Goal: Subscribe to service/newsletter

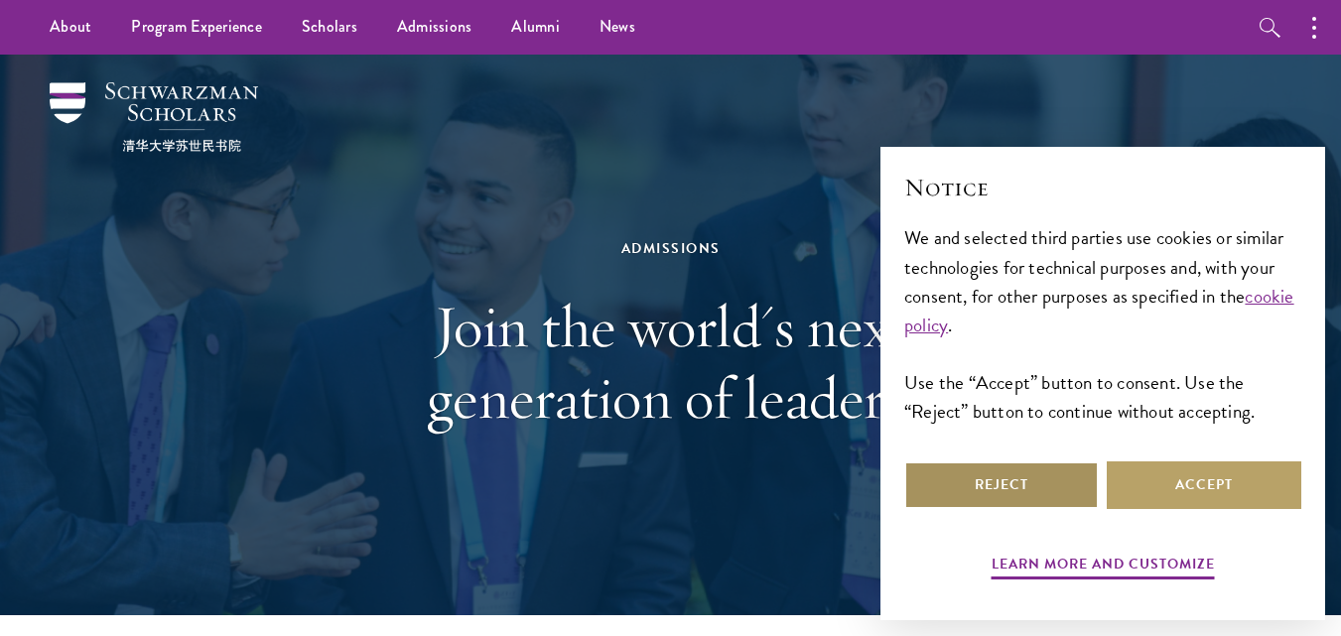
click at [1070, 483] on button "Reject" at bounding box center [1001, 486] width 195 height 48
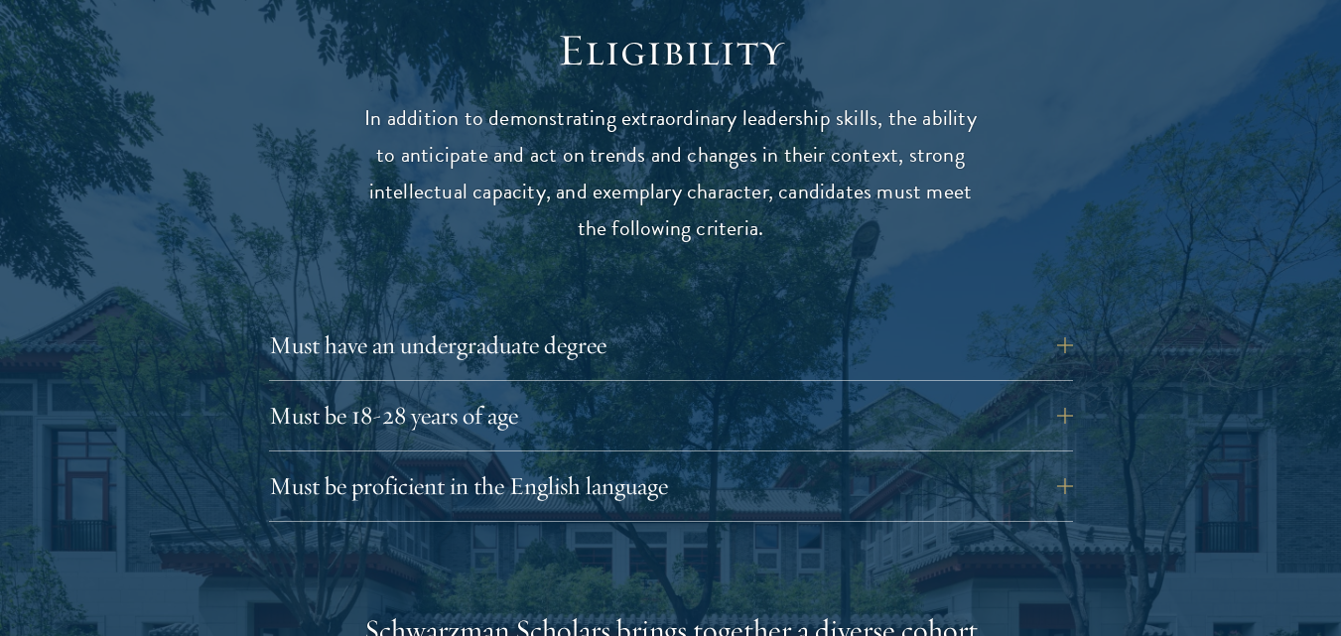
scroll to position [2639, 0]
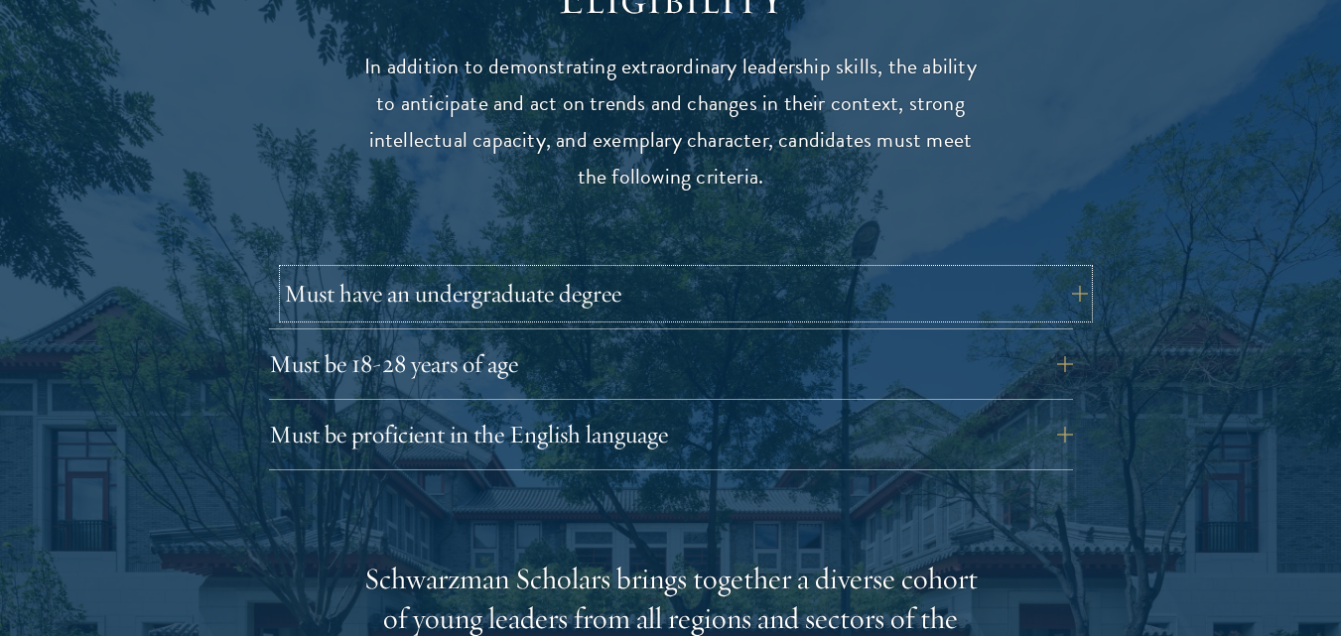
click at [1070, 270] on button "Must have an undergraduate degree" at bounding box center [686, 294] width 804 height 48
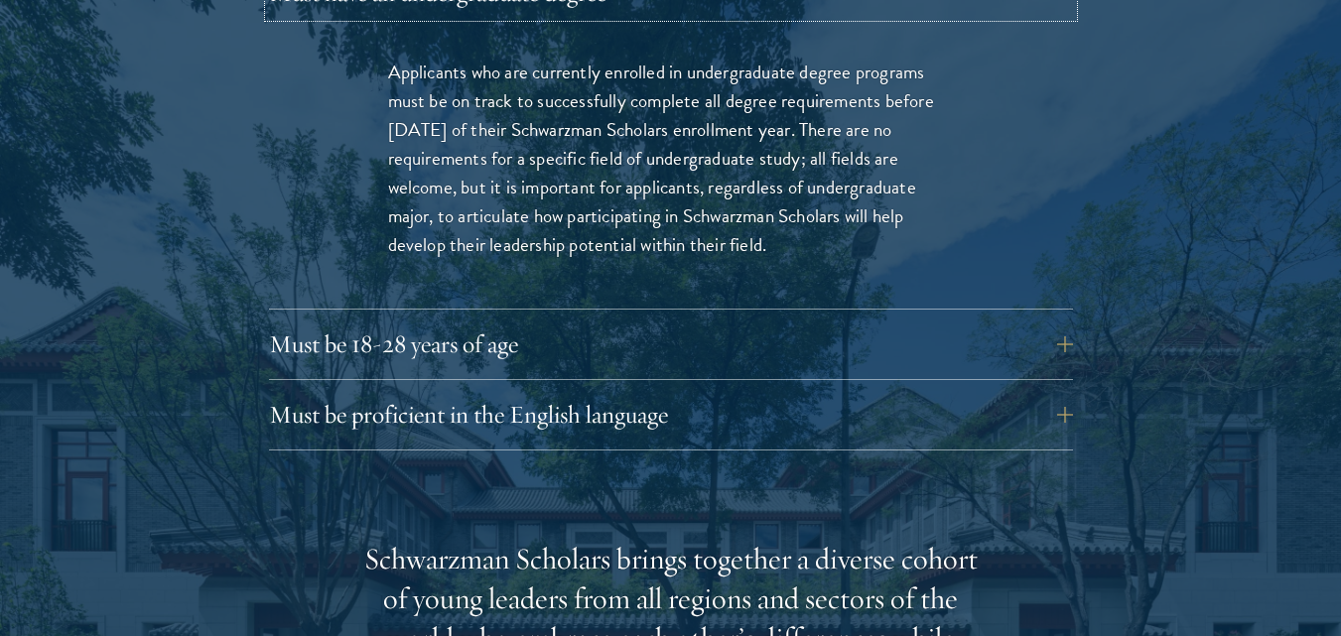
scroll to position [2958, 0]
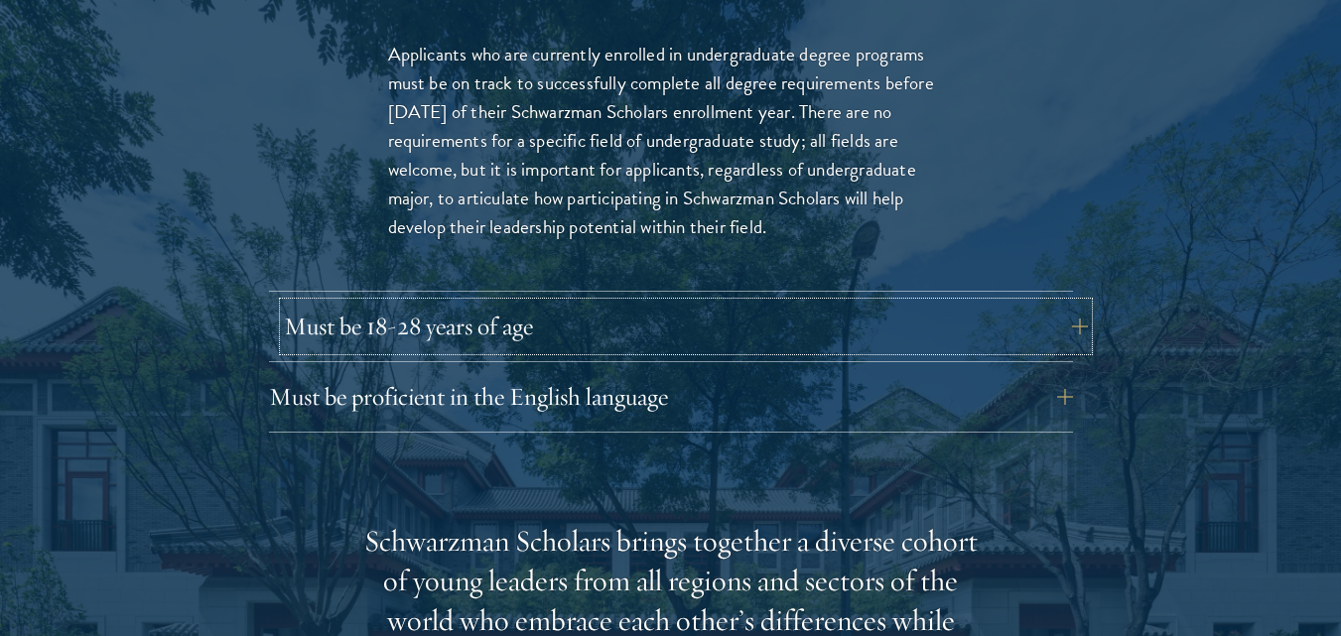
click at [1069, 303] on button "Must be 18-28 years of age" at bounding box center [686, 327] width 804 height 48
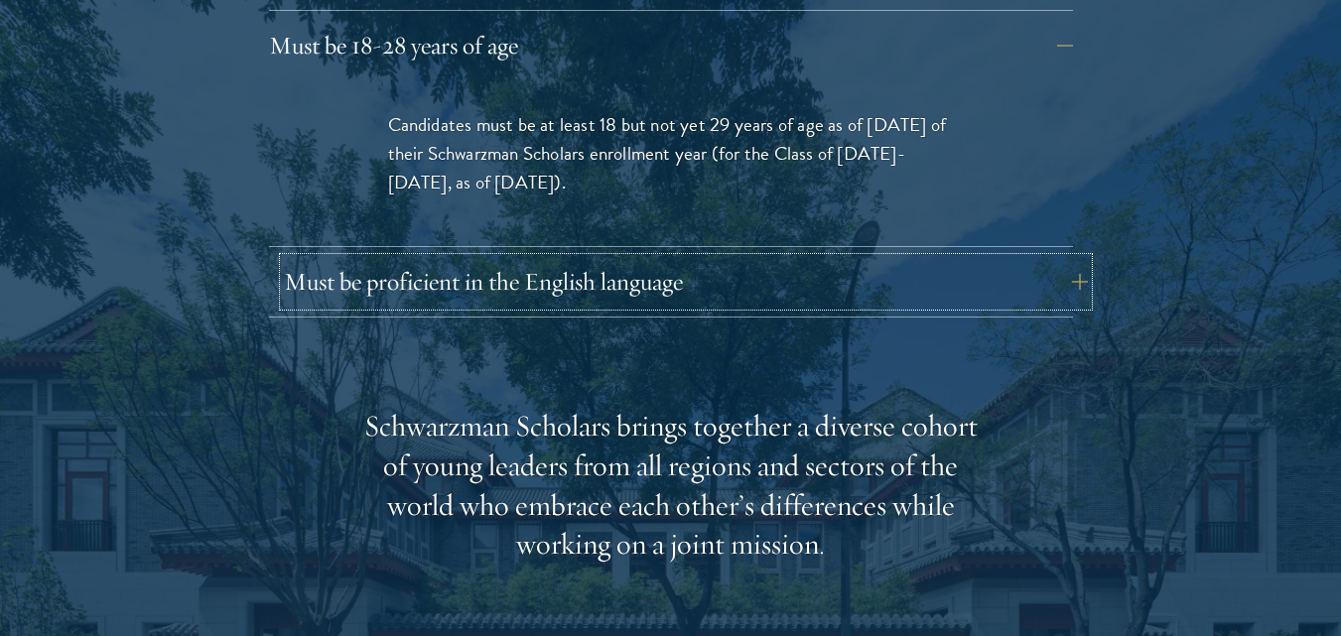
click at [1027, 258] on button "Must be proficient in the English language" at bounding box center [686, 282] width 804 height 48
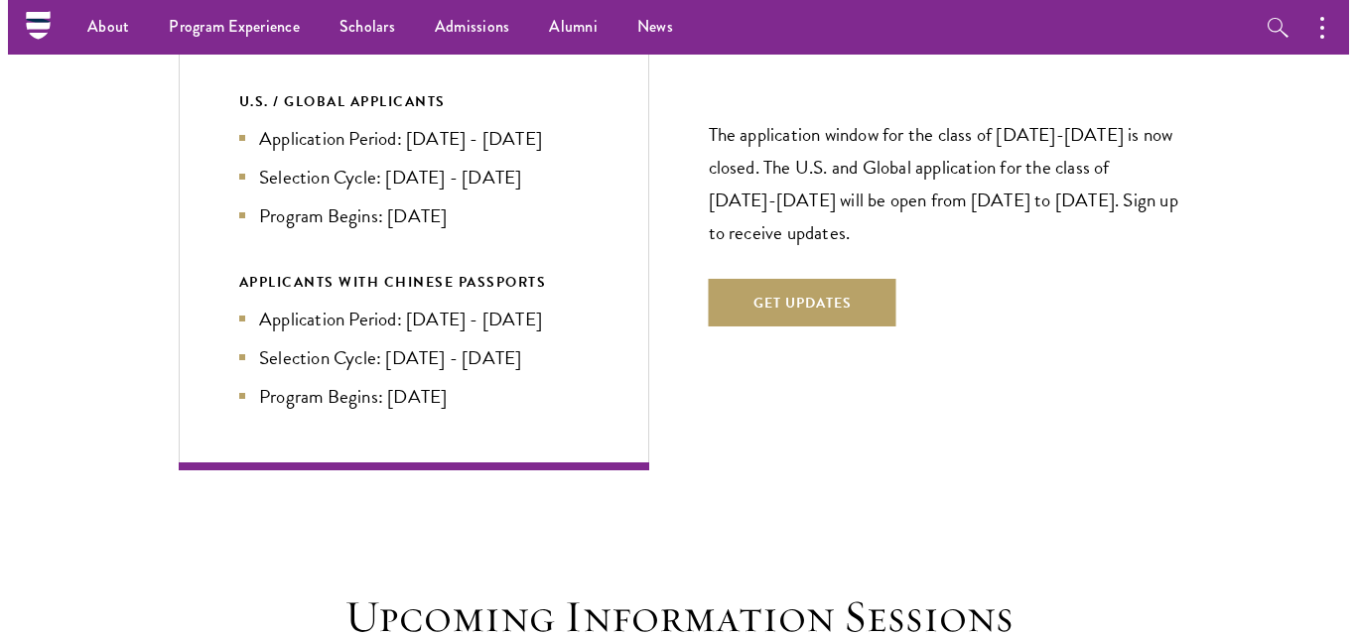
scroll to position [4751, 0]
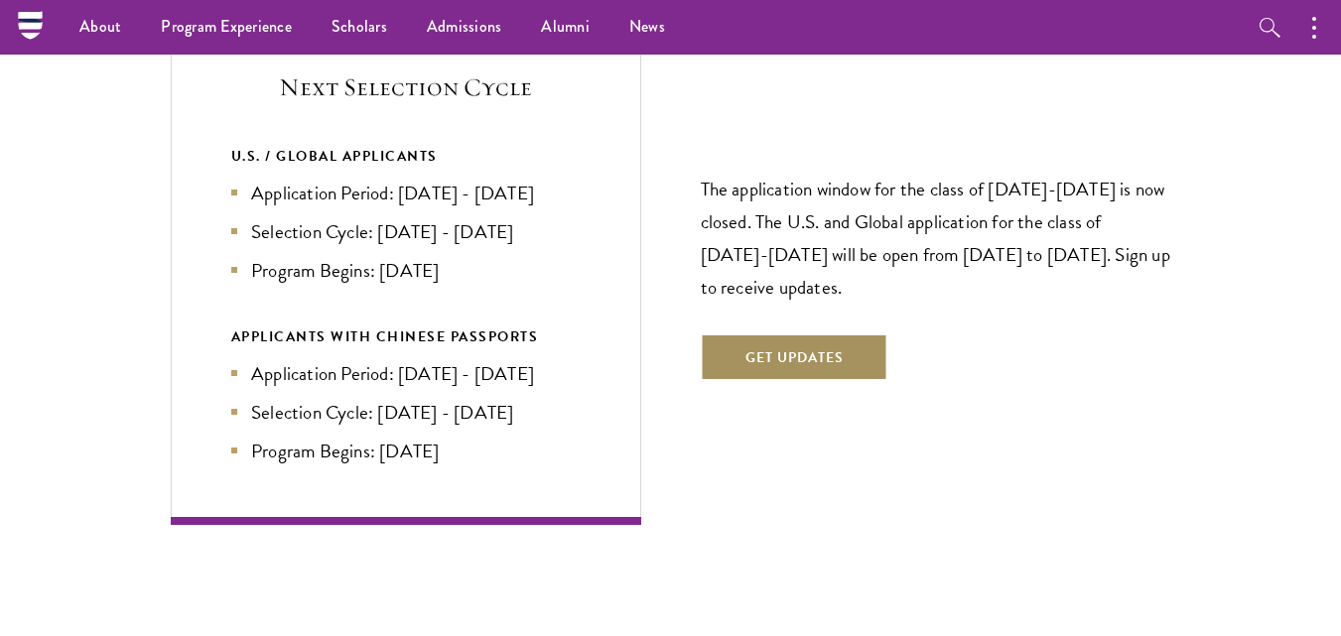
click at [837, 333] on button "Get Updates" at bounding box center [795, 357] width 188 height 48
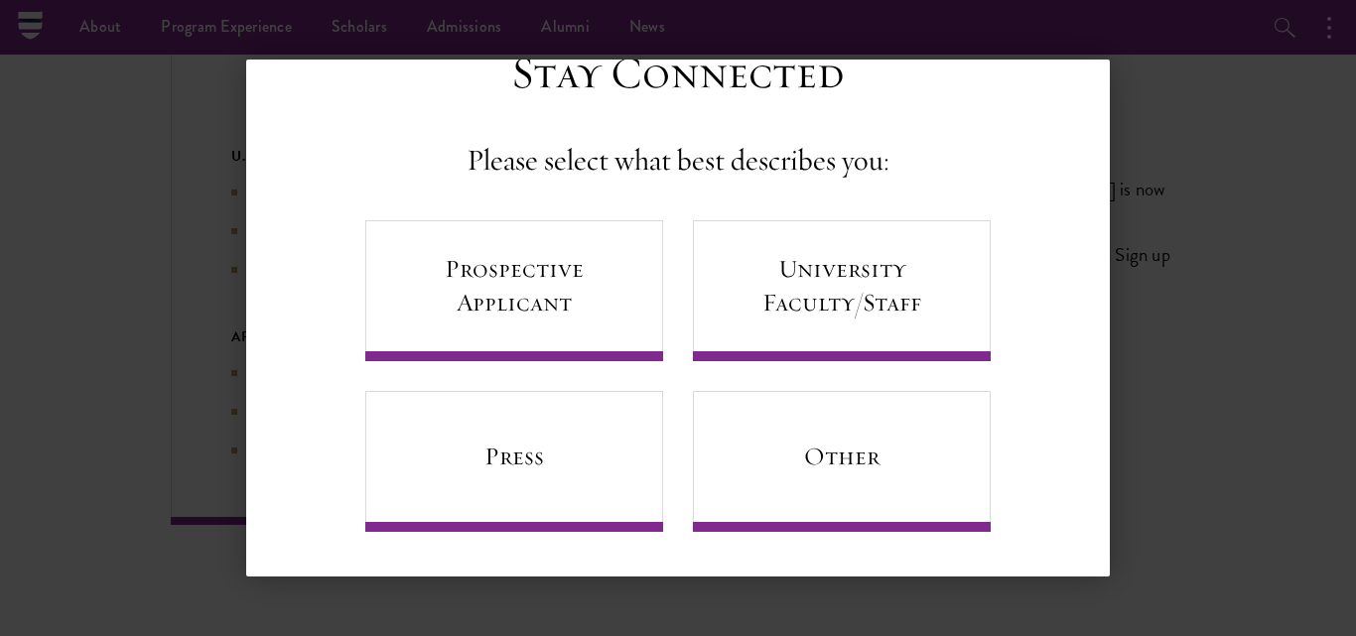
scroll to position [53, 0]
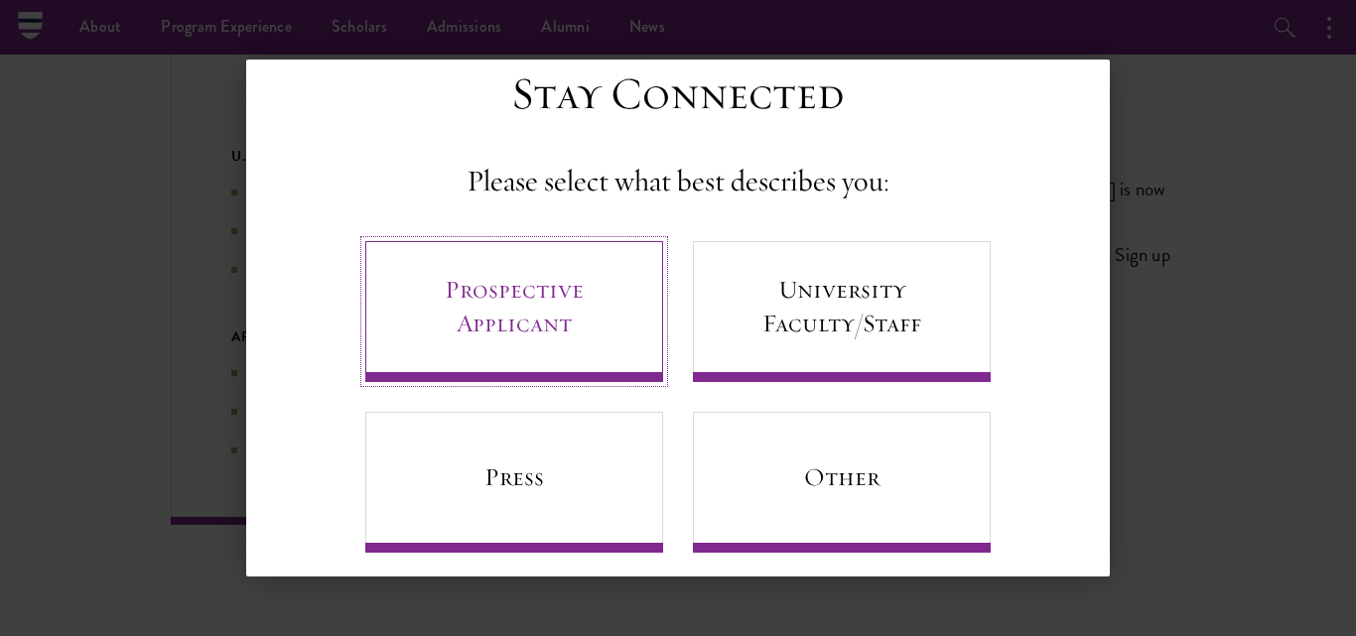
click at [494, 291] on link "Prospective Applicant" at bounding box center [514, 311] width 298 height 141
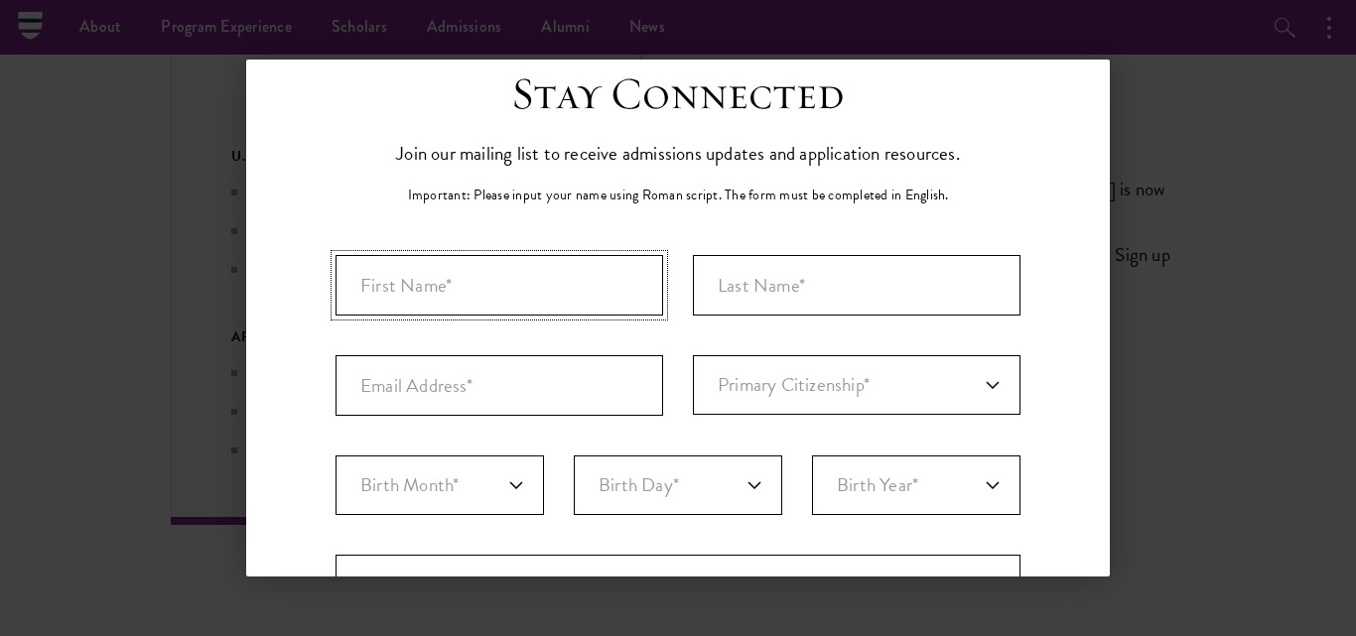
click at [468, 297] on input "First Name*" at bounding box center [499, 285] width 328 height 61
type input "MARZUUQAH"
type input "ADELAJA"
click at [382, 390] on input "Email Address*" at bounding box center [499, 385] width 328 height 61
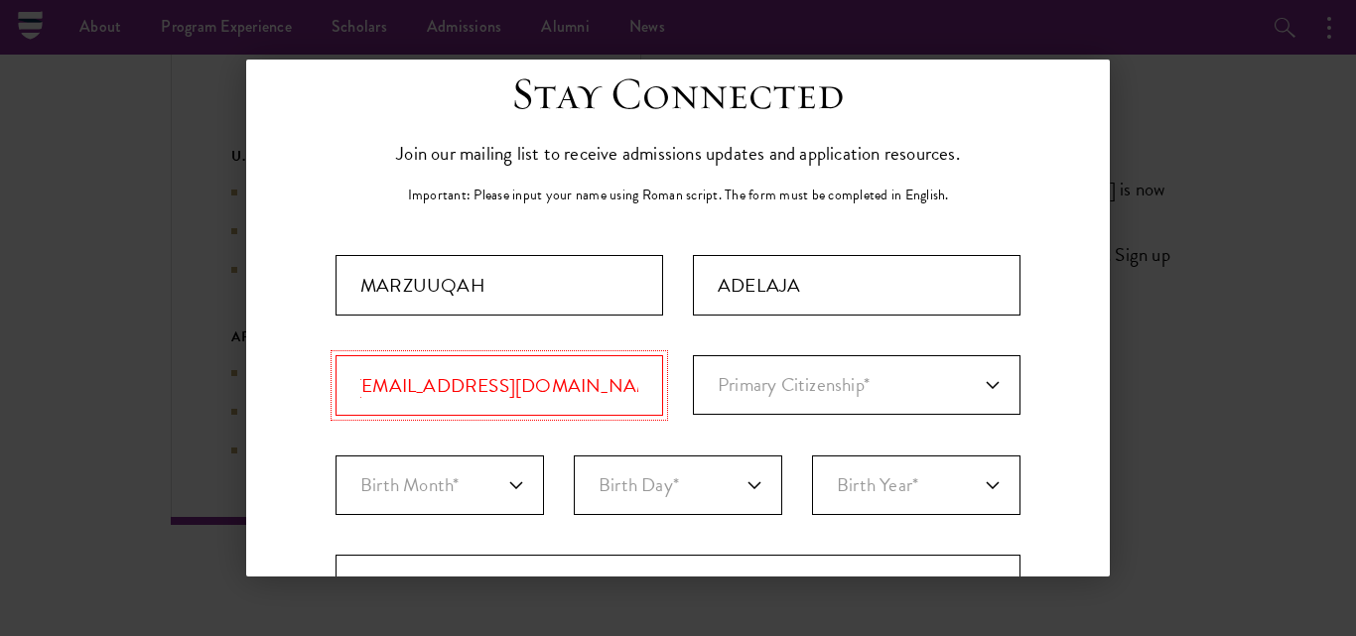
scroll to position [0, 20]
type input "[EMAIL_ADDRESS][DOMAIN_NAME]"
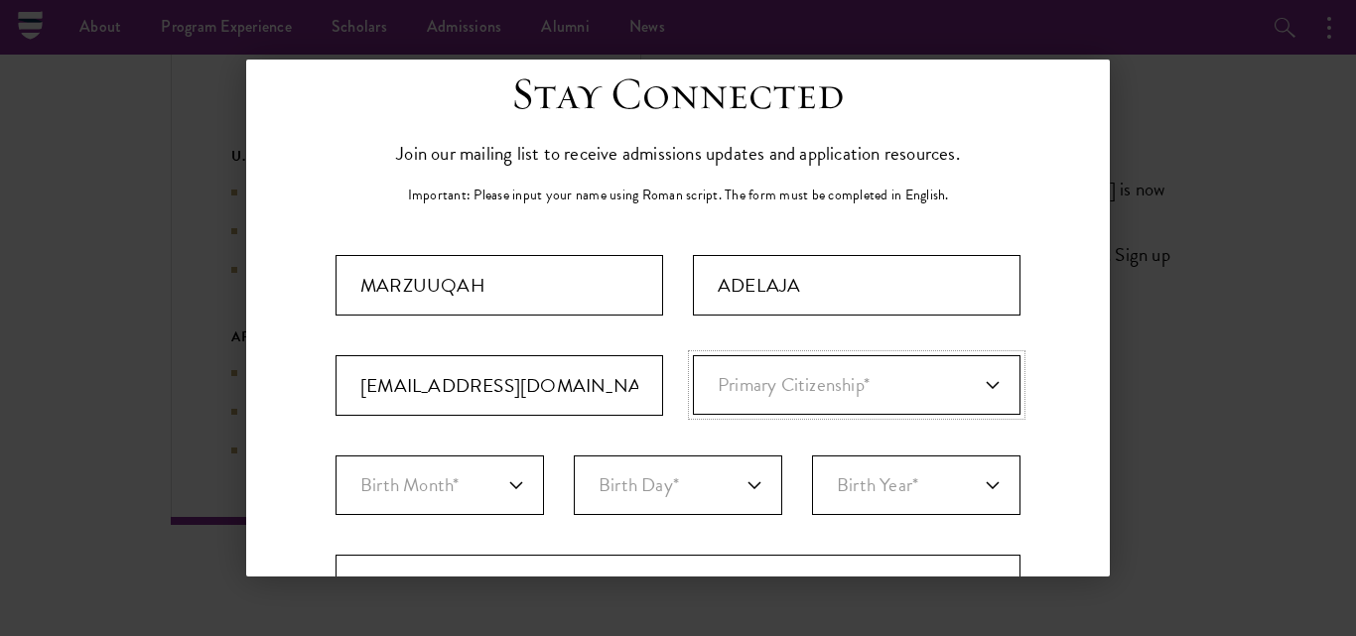
click at [794, 396] on select "Primary Citizenship* [GEOGRAPHIC_DATA] [DEMOGRAPHIC_DATA] [DEMOGRAPHIC_DATA] [D…" at bounding box center [857, 385] width 328 height 60
select select "NI"
click at [693, 355] on select "Primary Citizenship* [GEOGRAPHIC_DATA] [DEMOGRAPHIC_DATA] [DEMOGRAPHIC_DATA] [D…" at bounding box center [857, 385] width 328 height 60
click at [471, 491] on select "Birth Month* January February March April May June July August September Octobe…" at bounding box center [439, 486] width 208 height 60
select select "09"
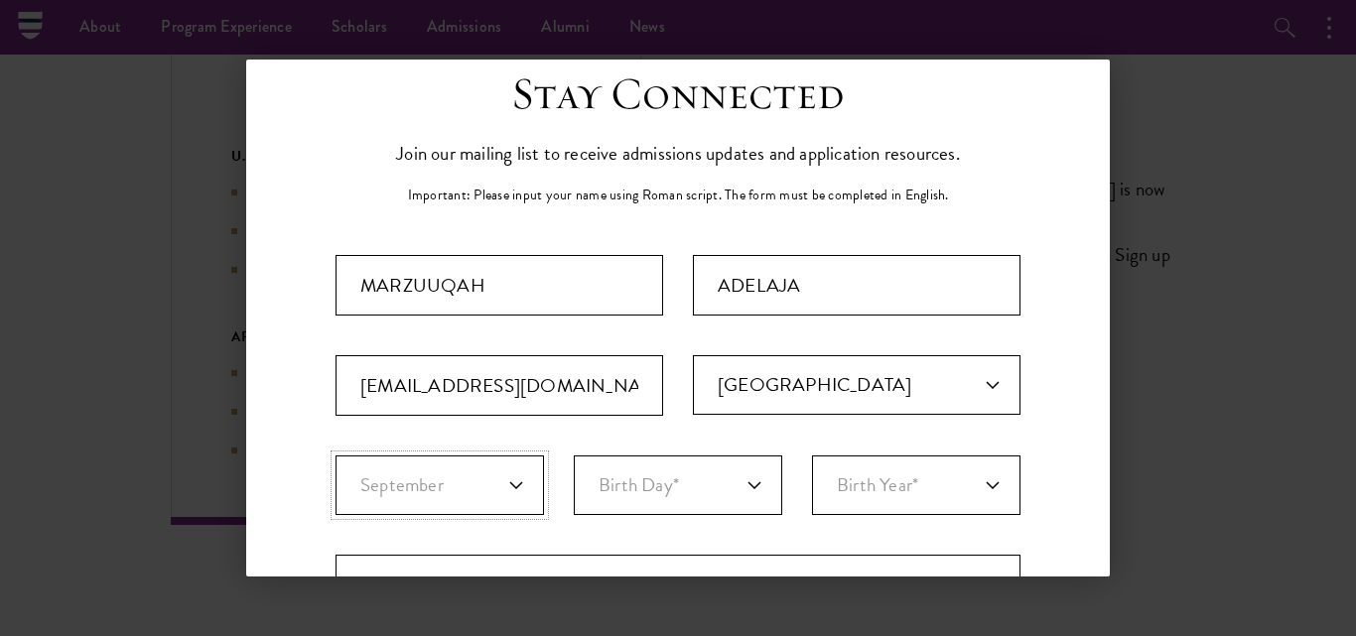
click at [335, 456] on select "Birth Month* January February March April May June July August September Octobe…" at bounding box center [439, 486] width 208 height 60
click at [599, 485] on select "Birth Day* 1 2 3 4 5 6 7 8 9 10 11 12 13 14 15 16 17 18 19 20 21 22 23 24 25 26…" at bounding box center [678, 486] width 208 height 60
select select "15"
click at [574, 456] on select "Birth Day* 1 2 3 4 5 6 7 8 9 10 11 12 13 14 15 16 17 18 19 20 21 22 23 24 25 26…" at bounding box center [678, 486] width 208 height 60
click at [853, 479] on select "Birth Year* [DEMOGRAPHIC_DATA] [DEMOGRAPHIC_DATA] [DEMOGRAPHIC_DATA] [DEMOGRAPH…" at bounding box center [916, 486] width 208 height 60
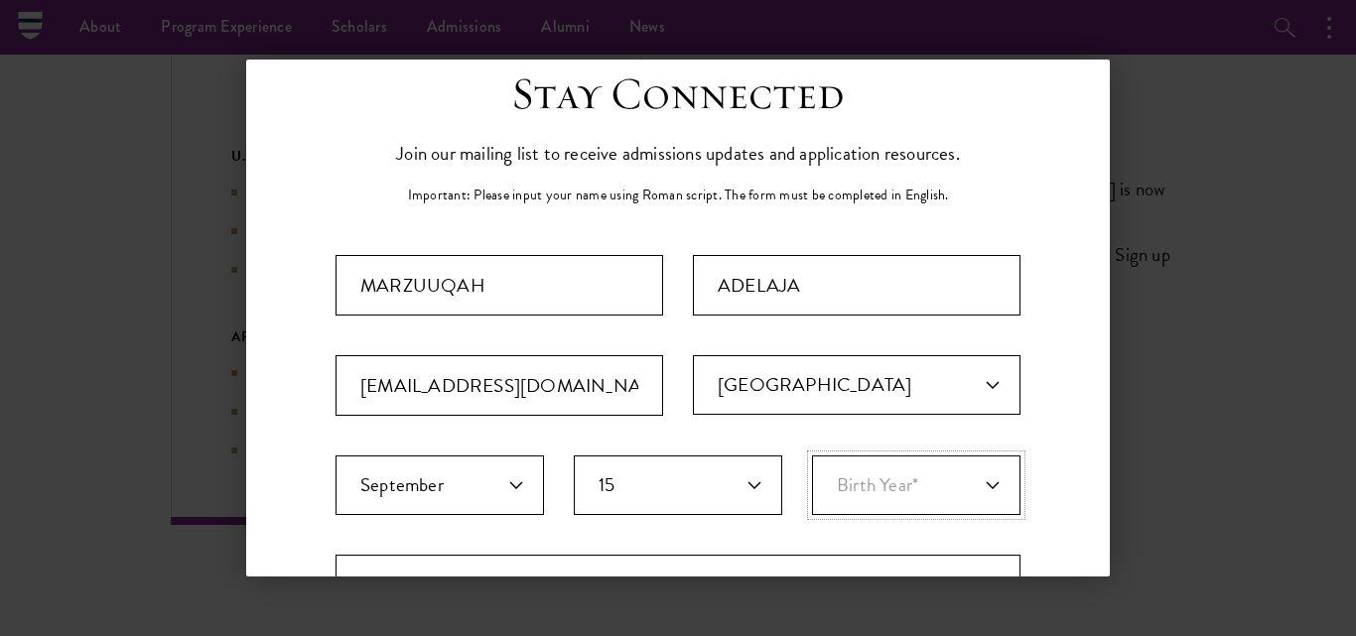
select select "2010"
click at [812, 456] on select "Birth Year* [DEMOGRAPHIC_DATA] [DEMOGRAPHIC_DATA] [DEMOGRAPHIC_DATA] [DEMOGRAPH…" at bounding box center [916, 486] width 208 height 60
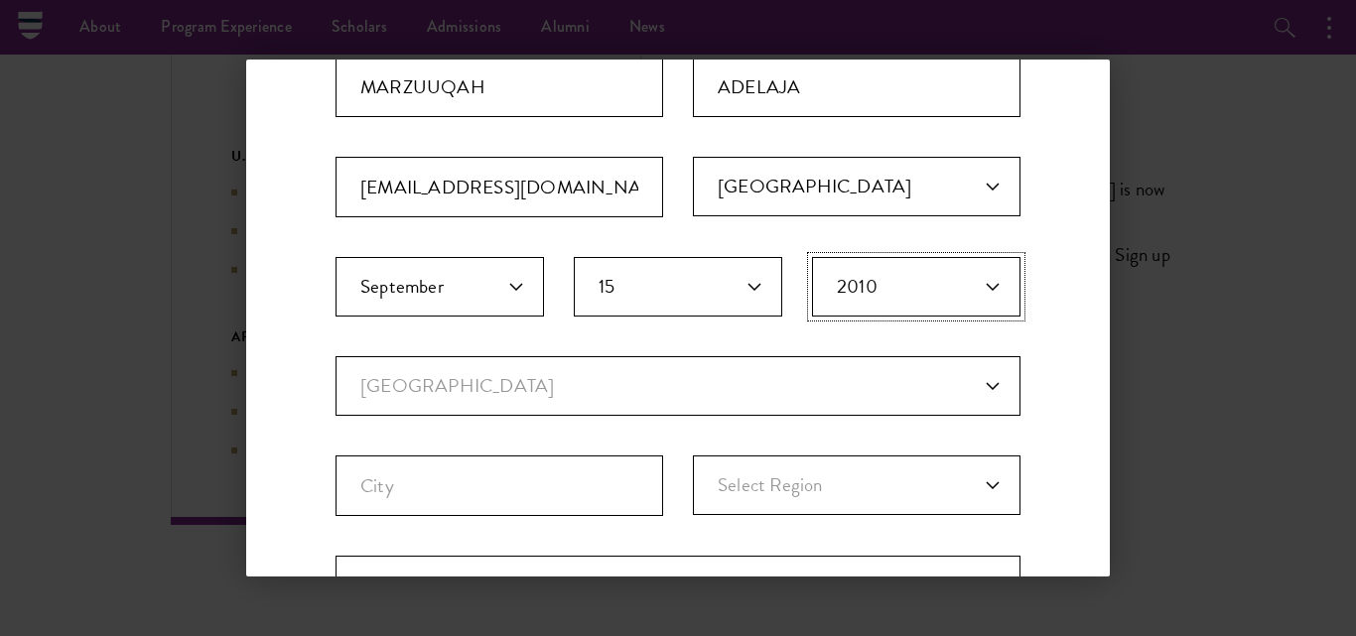
scroll to position [263, 0]
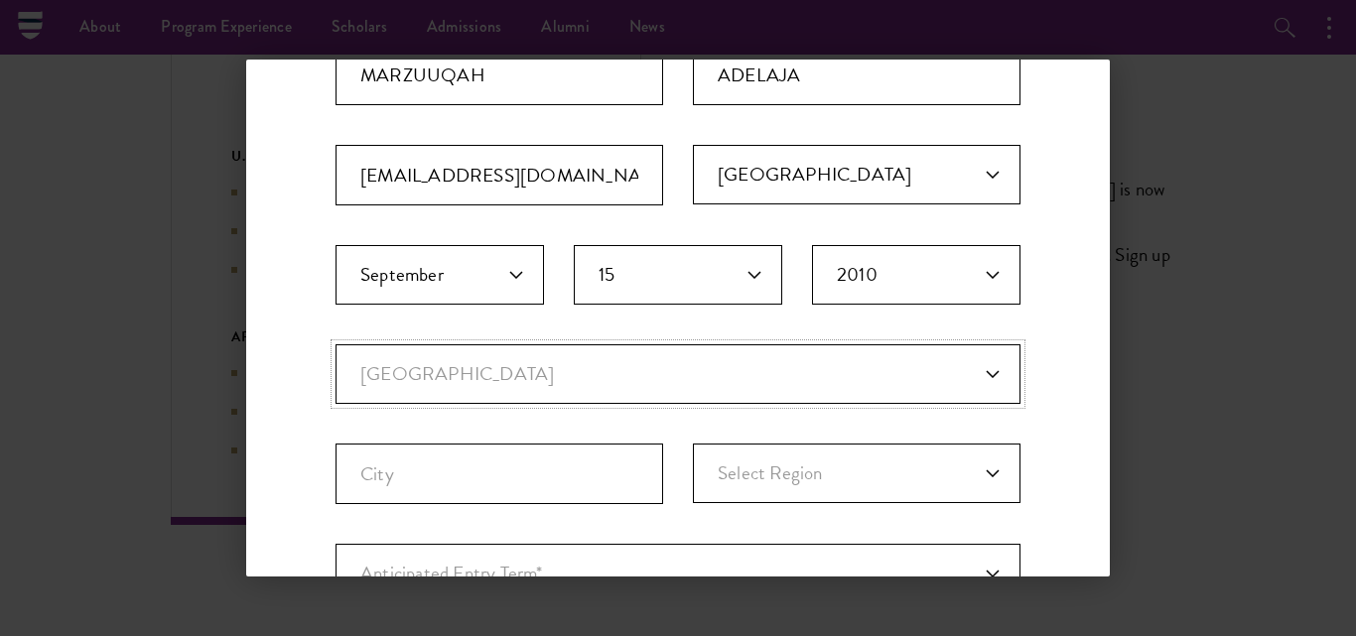
click at [957, 374] on select "Current Country [GEOGRAPHIC_DATA] [GEOGRAPHIC_DATA] [GEOGRAPHIC_DATA] [GEOGRAPH…" at bounding box center [677, 374] width 685 height 60
select select "NI"
click at [335, 344] on select "Current Country [GEOGRAPHIC_DATA] [GEOGRAPHIC_DATA] [GEOGRAPHIC_DATA] [GEOGRAPH…" at bounding box center [677, 374] width 685 height 60
select select
click at [573, 465] on input "City" at bounding box center [499, 474] width 328 height 61
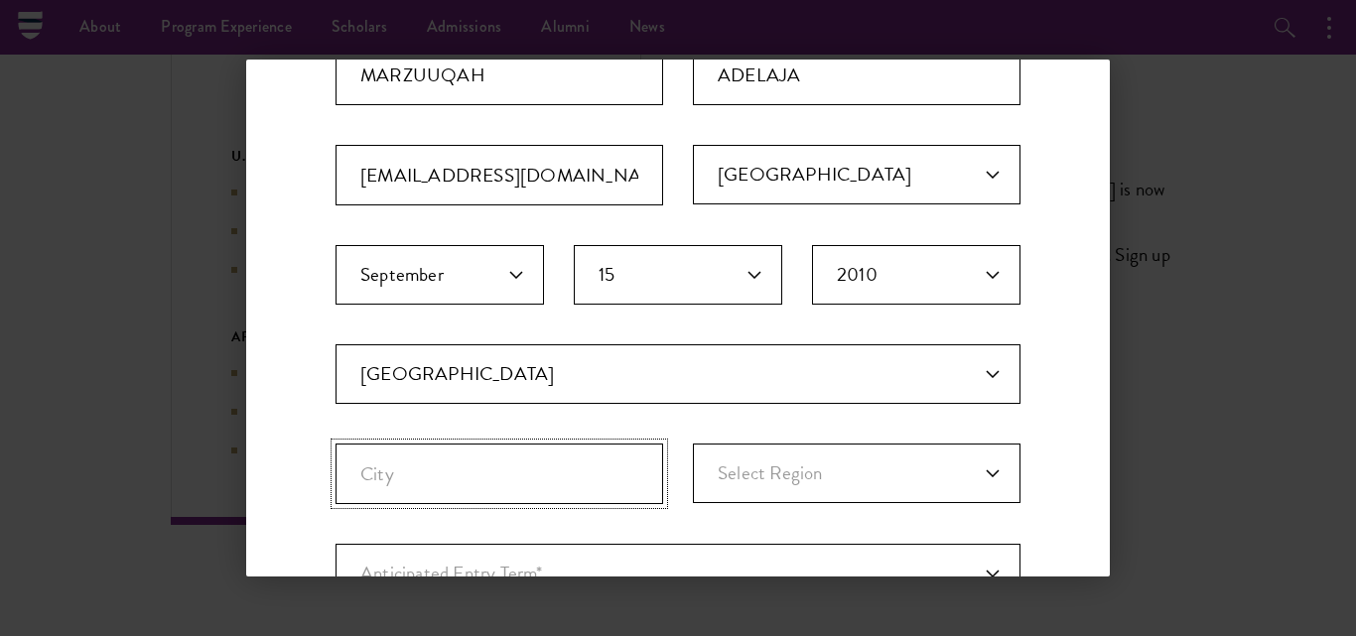
type input "ABEOKUTA"
click at [739, 462] on select "Select Region [GEOGRAPHIC_DATA] [GEOGRAPHIC_DATA] [GEOGRAPHIC_DATA] [GEOGRAPHIC…" at bounding box center [857, 474] width 328 height 60
select select "Ogun"
click at [693, 444] on select "Select Region [GEOGRAPHIC_DATA] [GEOGRAPHIC_DATA] [GEOGRAPHIC_DATA] [GEOGRAPHIC…" at bounding box center [857, 474] width 328 height 60
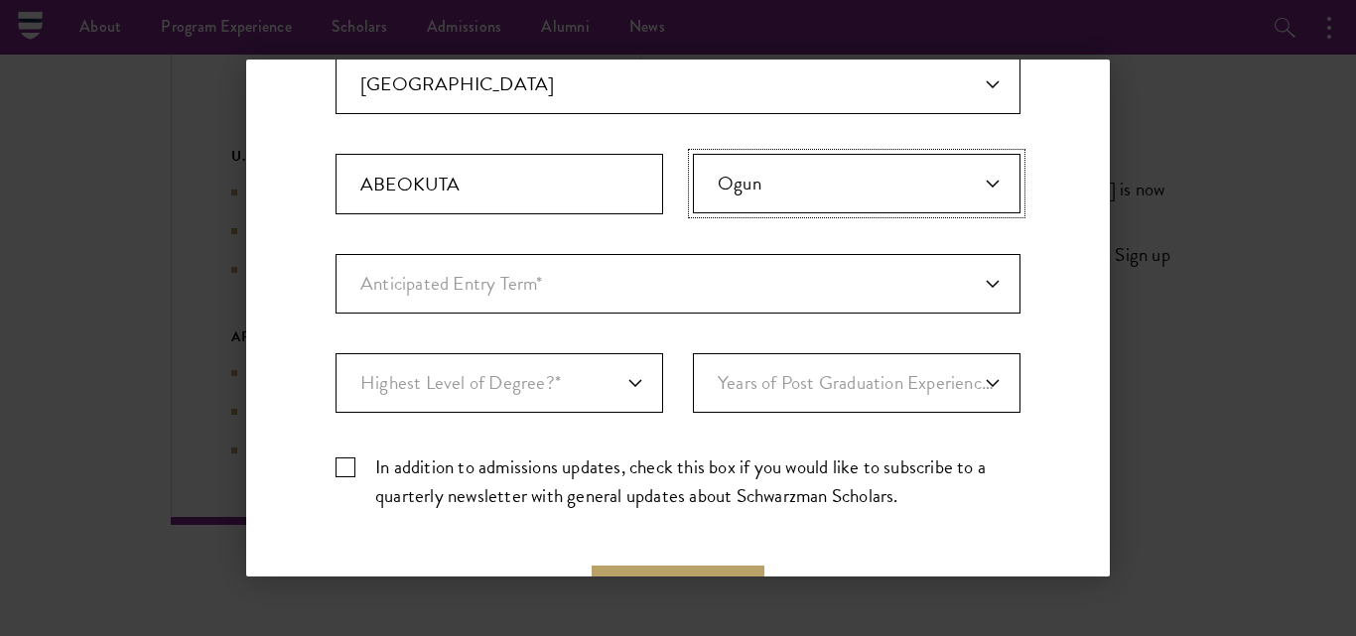
scroll to position [563, 0]
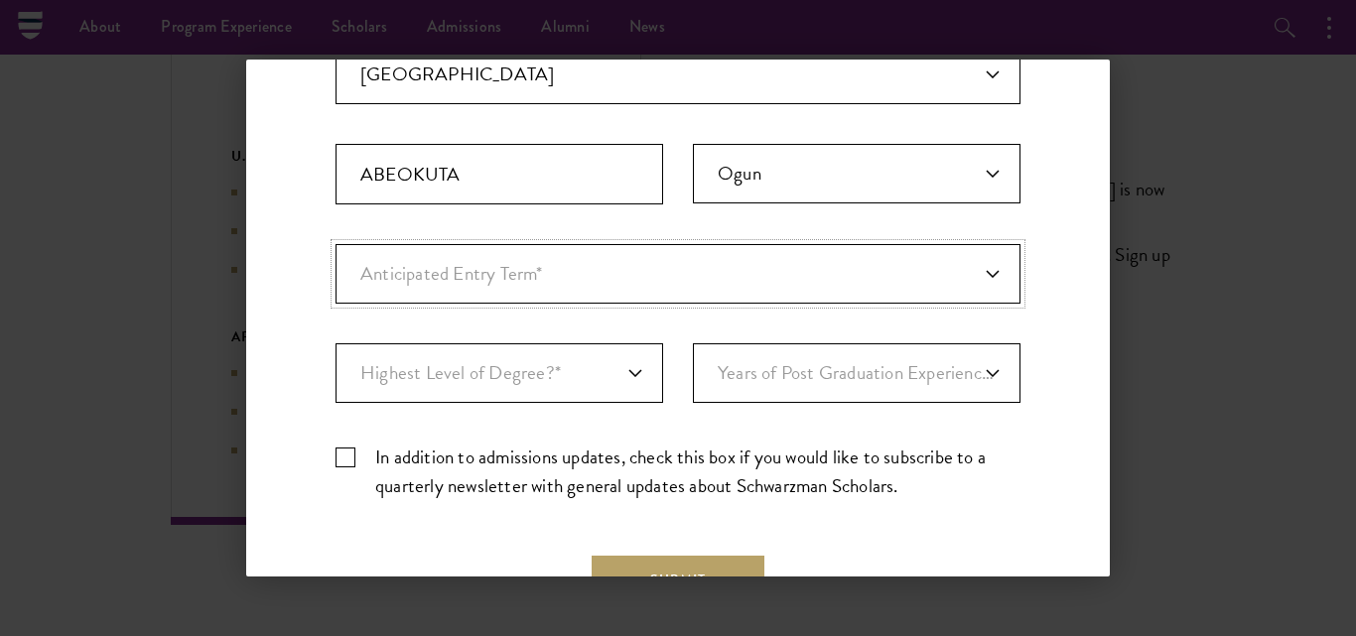
click at [944, 279] on select "Anticipated Entry Term* [DATE] (Application opens [DATE]) Just Exploring" at bounding box center [677, 274] width 685 height 60
select select "a6790467-ebe7-4045-a56a-66c1cae98076"
click at [335, 244] on select "Anticipated Entry Term* [DATE] (Application opens [DATE]) Just Exploring" at bounding box center [677, 274] width 685 height 60
click at [507, 370] on select "Highest Level of Degree?* PHD Bachelor's Master's Current Undergraduate Student" at bounding box center [499, 373] width 328 height 60
select select "bf44f490-31e9-4d16-b1d2-df861e7933aa"
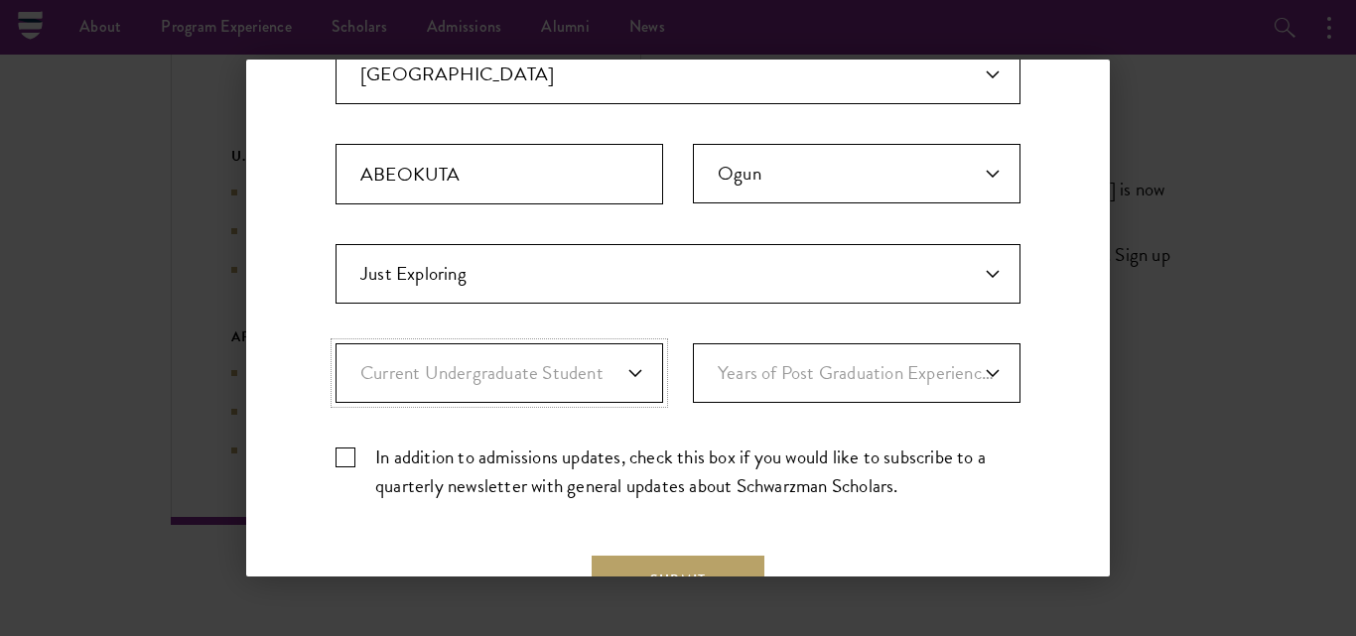
click at [335, 343] on select "Highest Level of Degree?* PHD Bachelor's Master's Current Undergraduate Student" at bounding box center [499, 373] width 328 height 60
click at [848, 379] on select "Years of Post Graduation Experience?* 1 2 3 4 5 6 7 8 9 10" at bounding box center [857, 373] width 328 height 60
select select "6"
click at [693, 343] on select "Years of Post Graduation Experience?* 1 2 3 4 5 6 7 8 9 10" at bounding box center [857, 373] width 328 height 60
click at [344, 453] on label "In addition to admissions updates, check this box if you would like to subscrib…" at bounding box center [677, 472] width 685 height 58
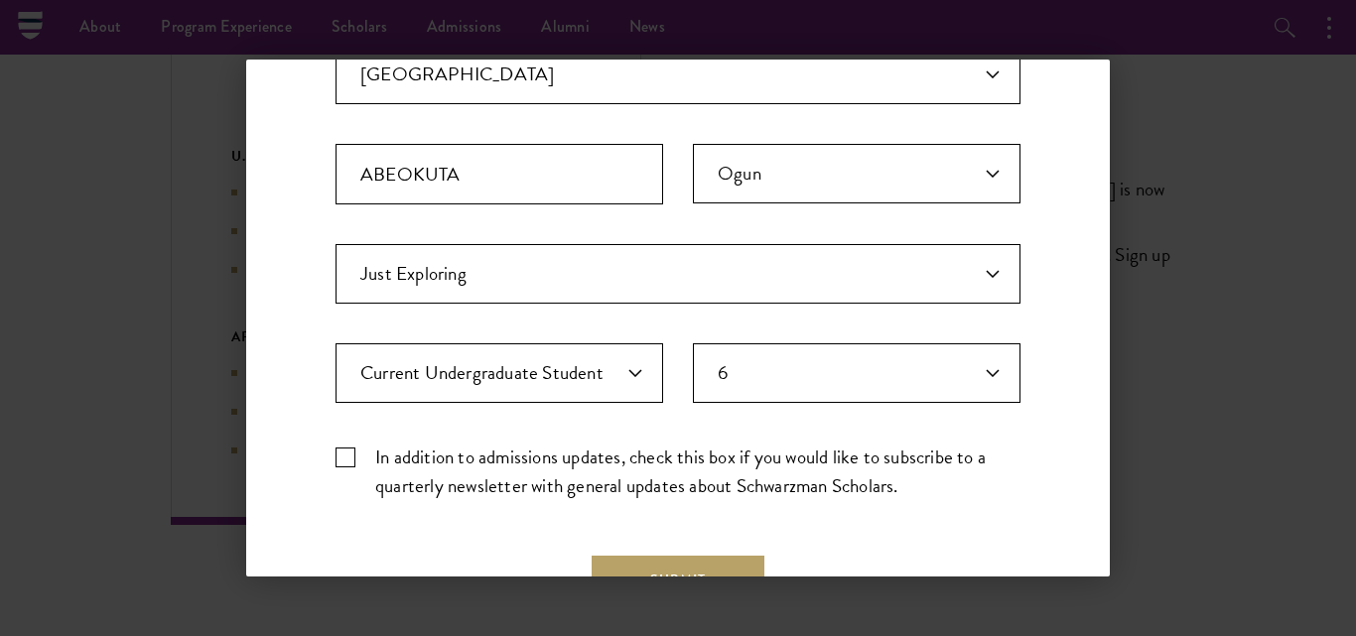
click at [344, 453] on input "In addition to admissions updates, check this box if you would like to subscrib…" at bounding box center [677, 449] width 685 height 13
checkbox input "true"
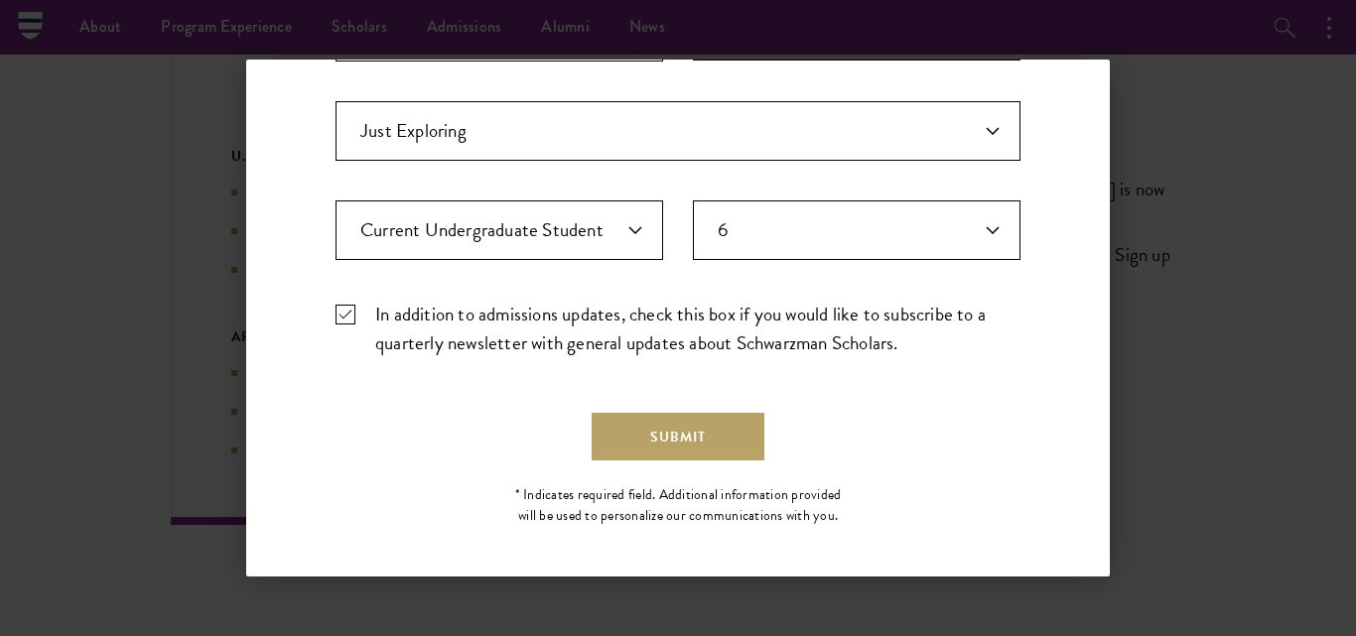
scroll to position [714, 0]
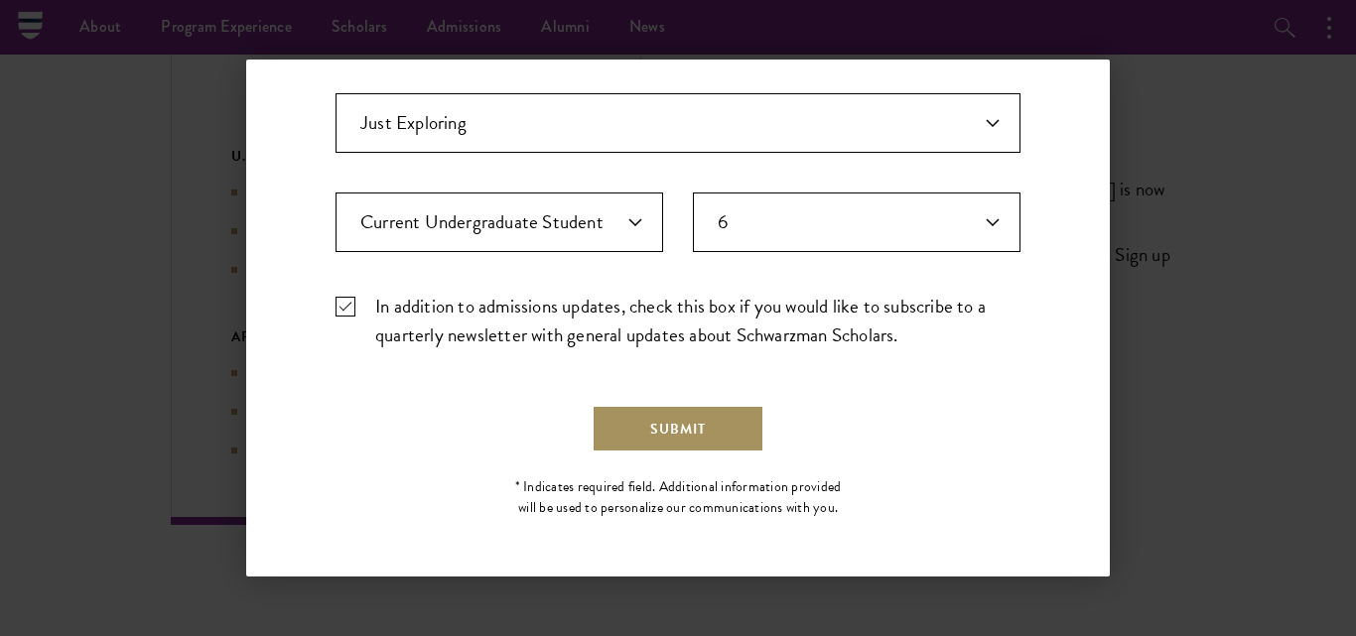
click at [697, 420] on button "Submit" at bounding box center [678, 429] width 173 height 48
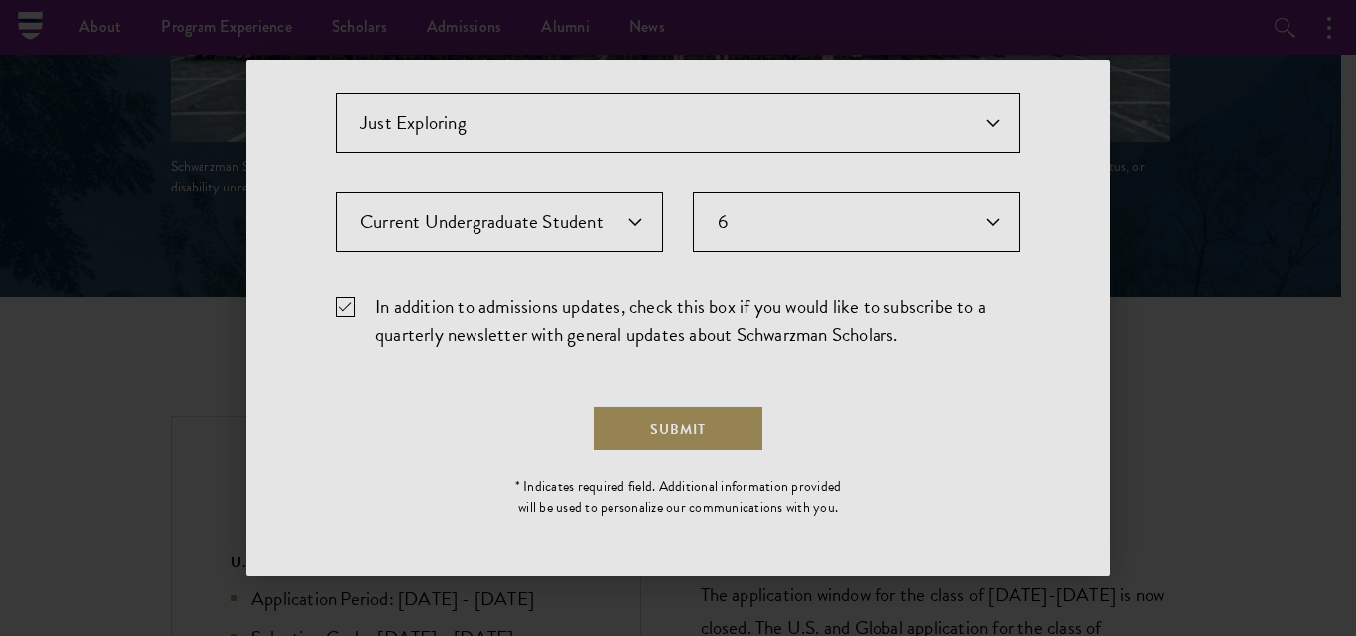
scroll to position [0, 0]
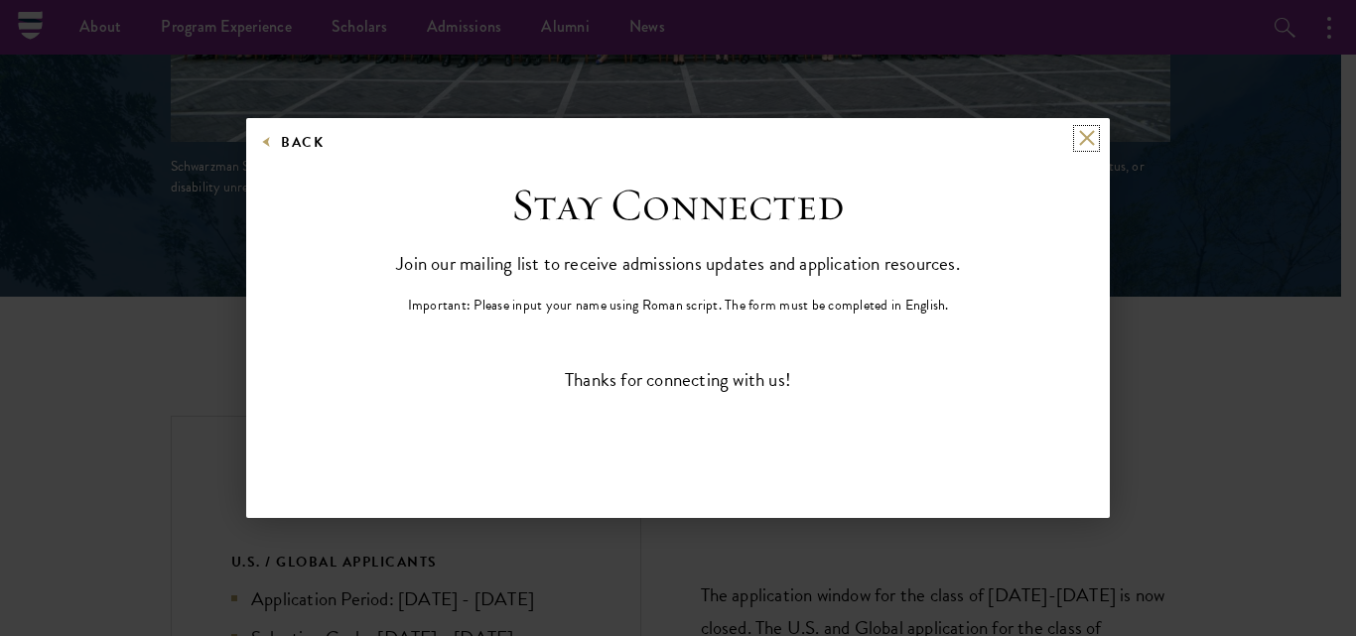
click at [1087, 140] on button at bounding box center [1086, 138] width 17 height 17
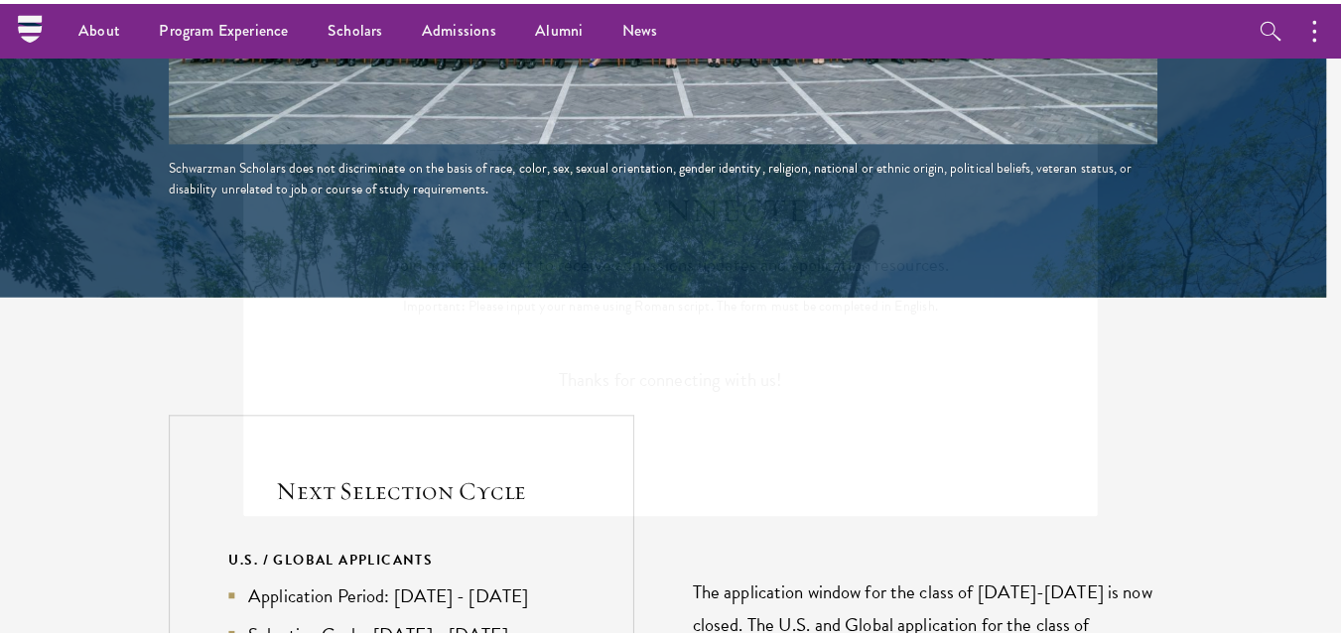
scroll to position [4751, 0]
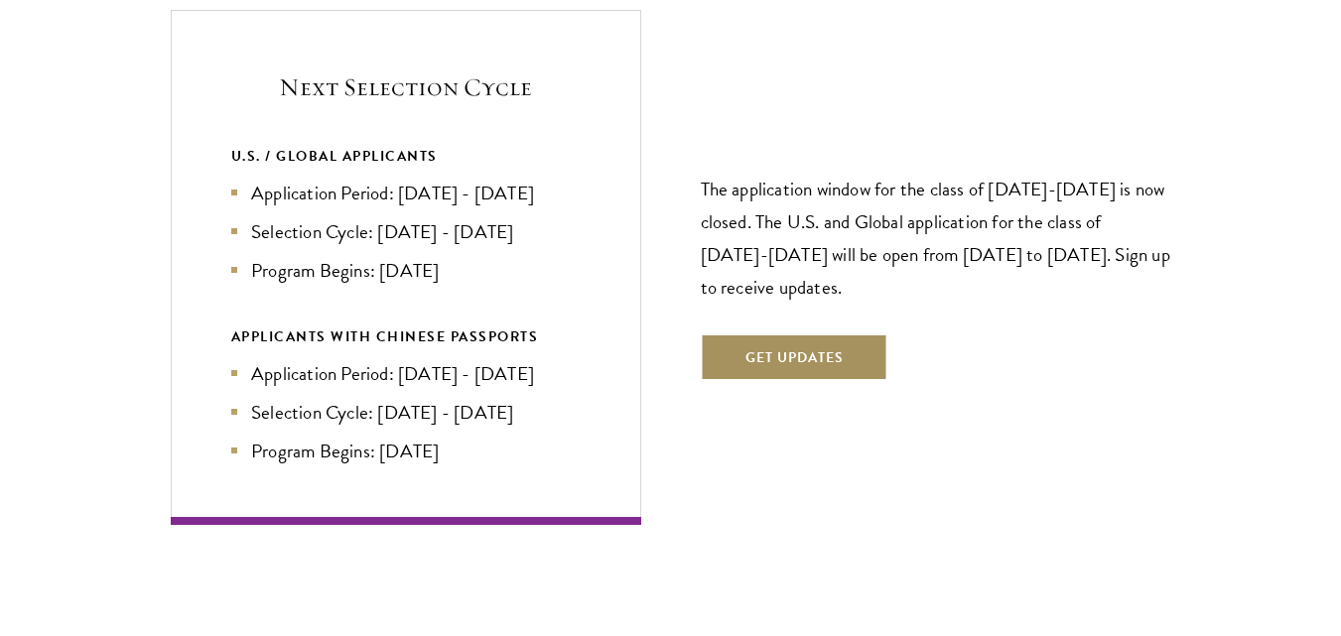
click at [777, 333] on button "Get Updates" at bounding box center [795, 357] width 188 height 48
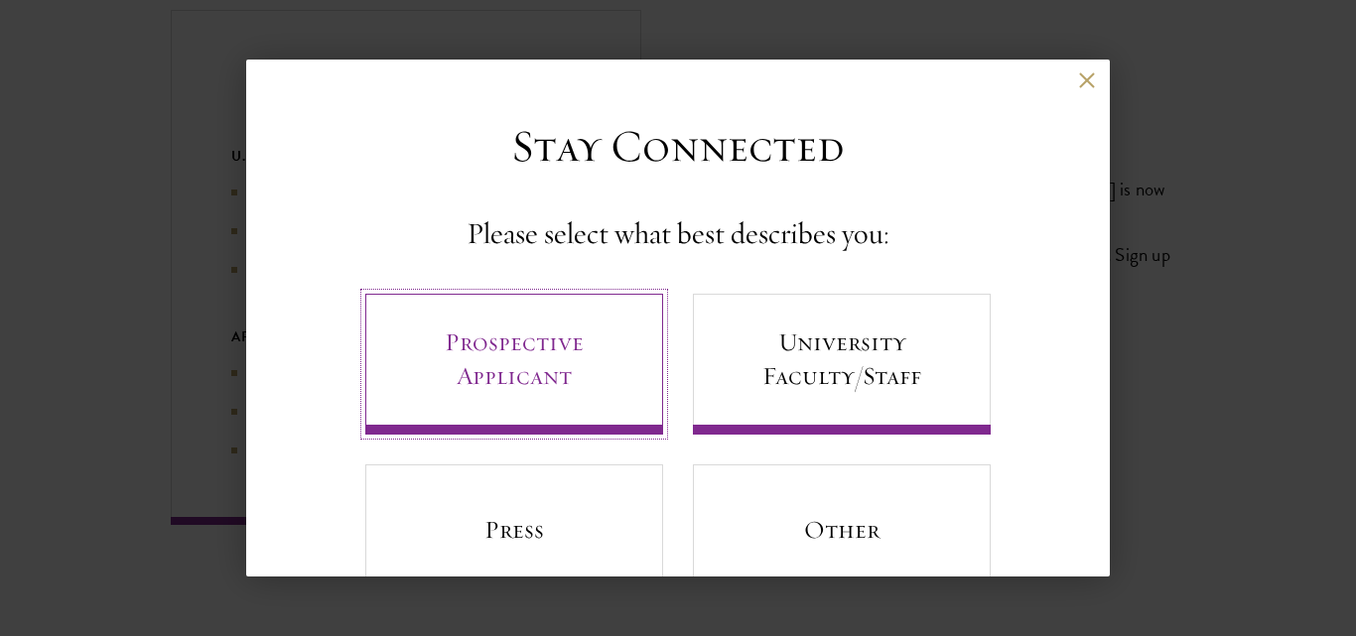
click at [573, 363] on link "Prospective Applicant" at bounding box center [514, 364] width 298 height 141
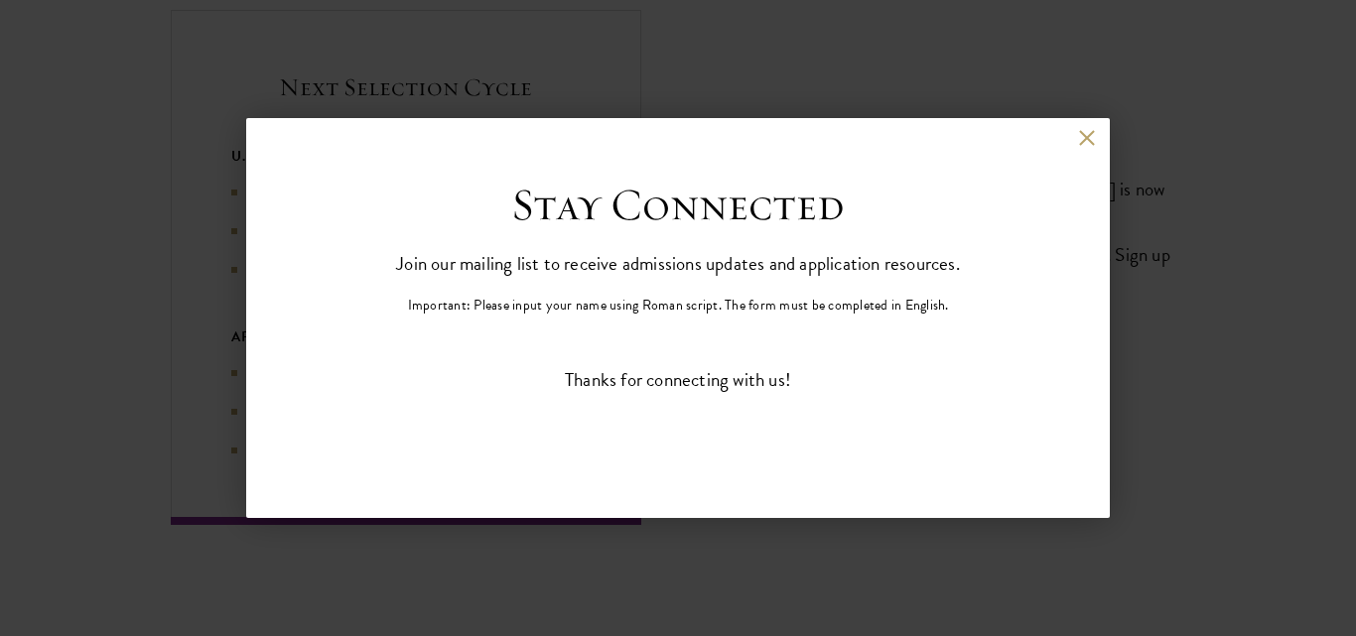
click at [1076, 140] on div "Back" at bounding box center [677, 154] width 863 height 48
click at [1088, 134] on button at bounding box center [1086, 138] width 17 height 17
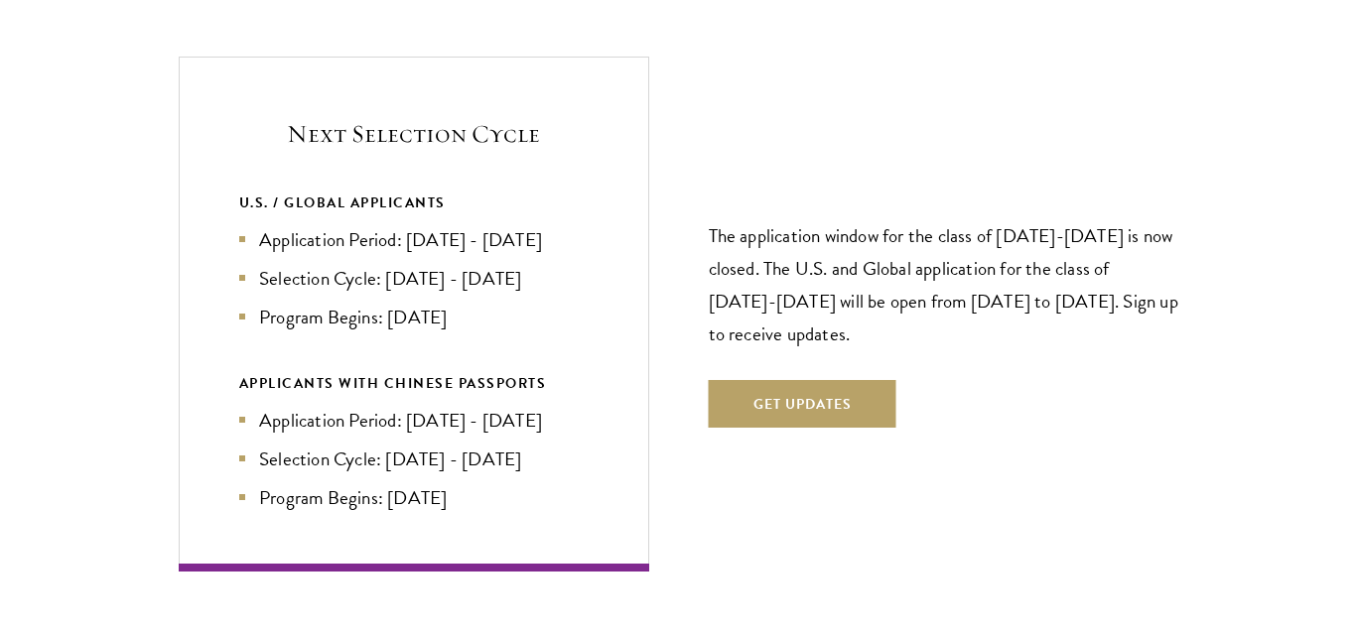
scroll to position [4295, 0]
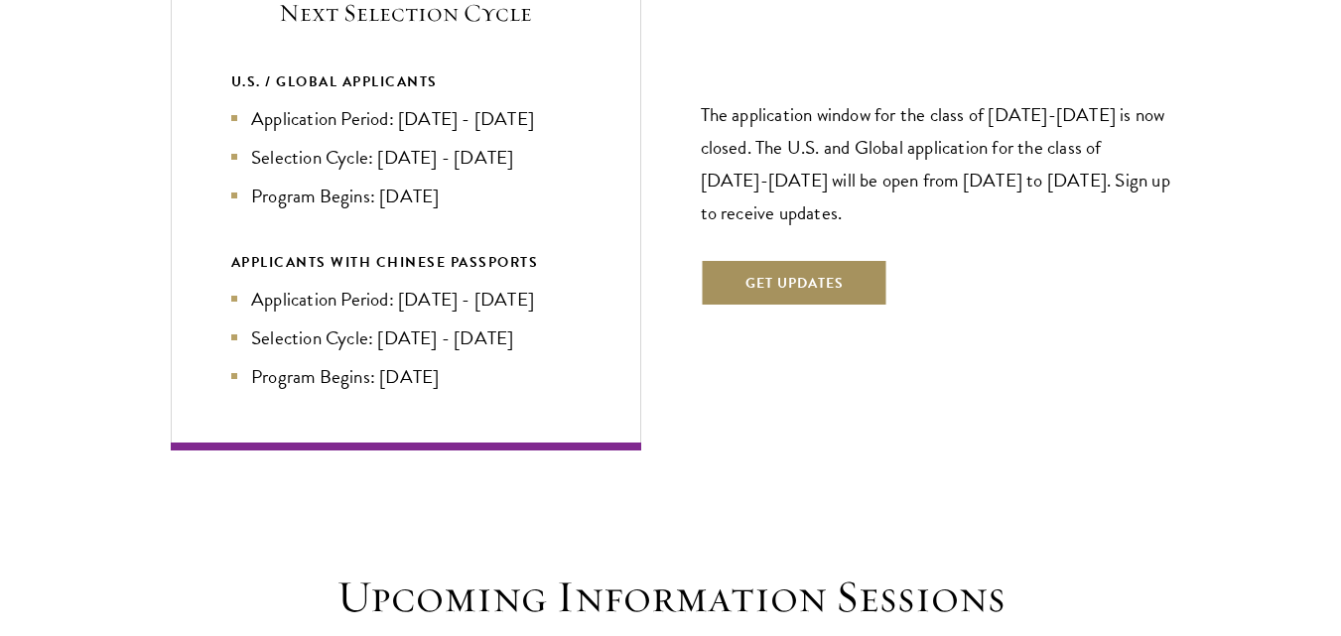
click at [832, 259] on button "Get Updates" at bounding box center [795, 283] width 188 height 48
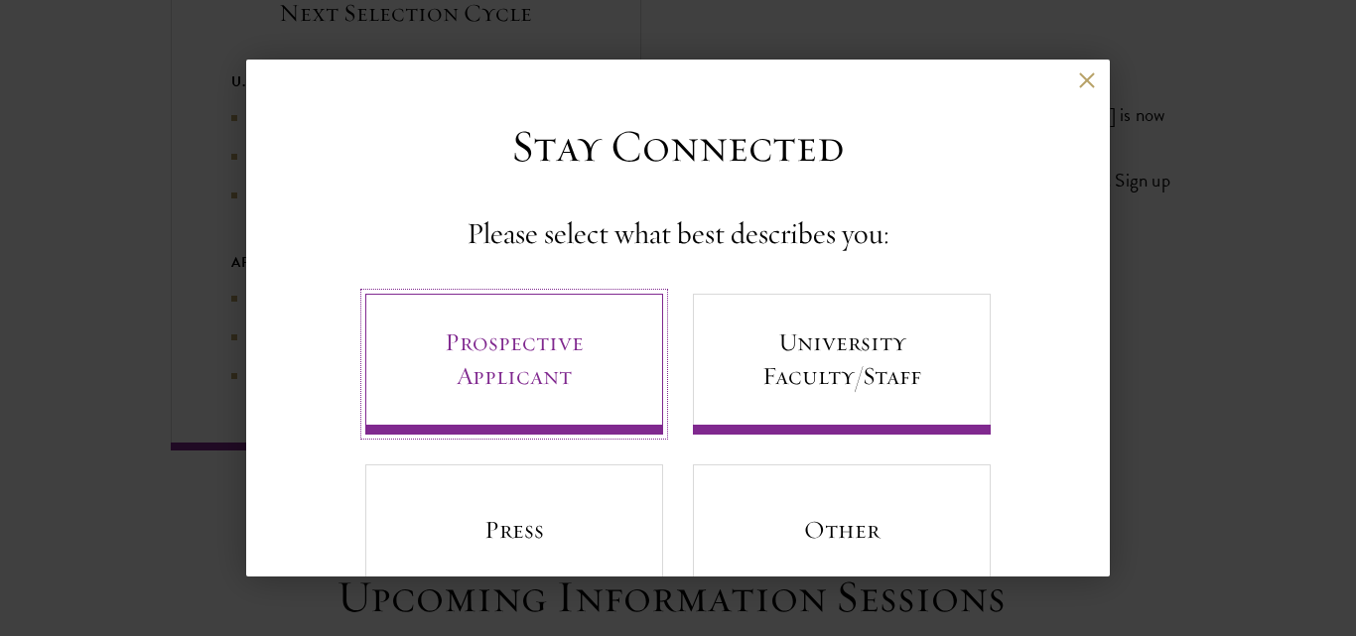
click at [554, 346] on link "Prospective Applicant" at bounding box center [514, 364] width 298 height 141
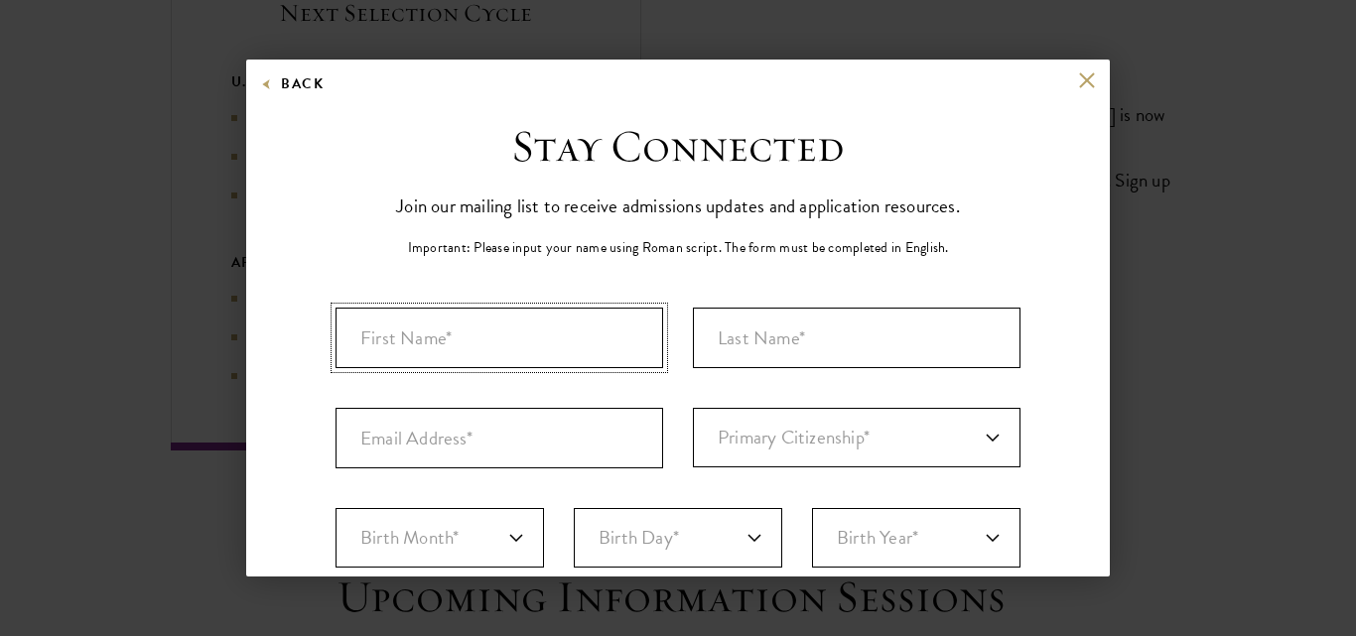
click at [554, 346] on input "First Name*" at bounding box center [499, 338] width 328 height 61
type input "RAHMAN"
type input "ADELAJA"
type input "adelajarahmanadegbenga@gmail.com"
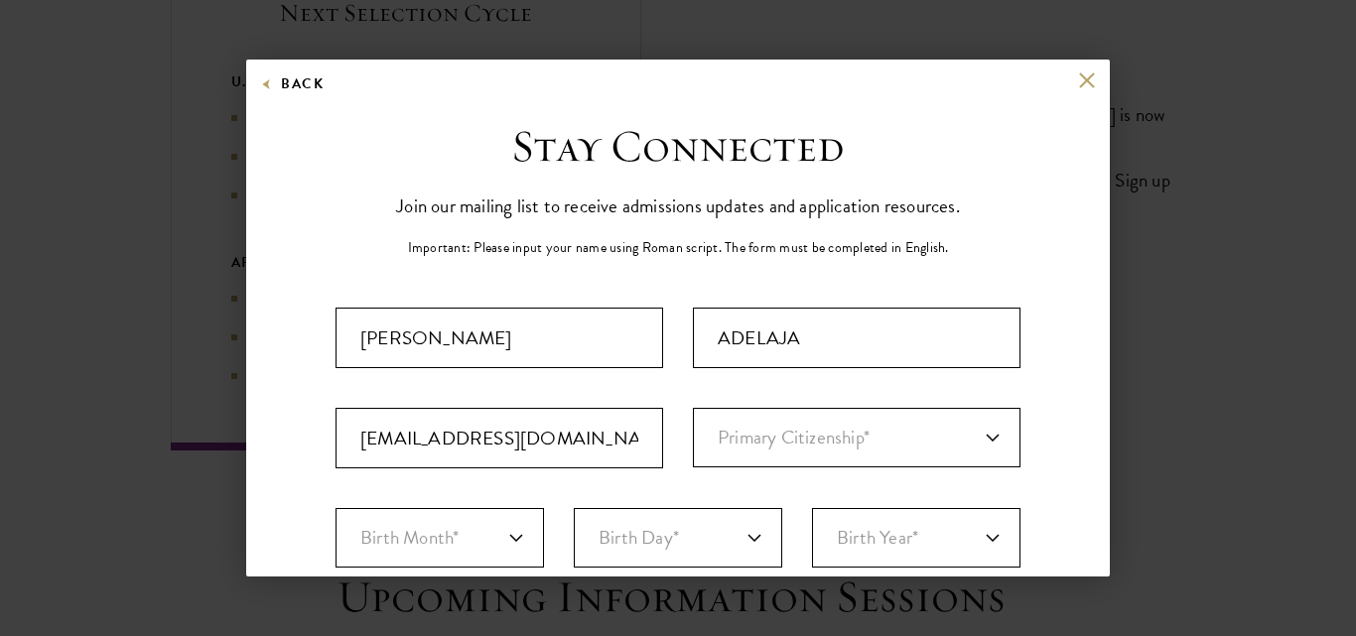
select select "NI"
type input "ABEOKUTA"
select select "Ogun"
click at [729, 440] on select "Primary Citizenship* [GEOGRAPHIC_DATA] [DEMOGRAPHIC_DATA] [DEMOGRAPHIC_DATA] [D…" at bounding box center [857, 438] width 328 height 60
select select "NI"
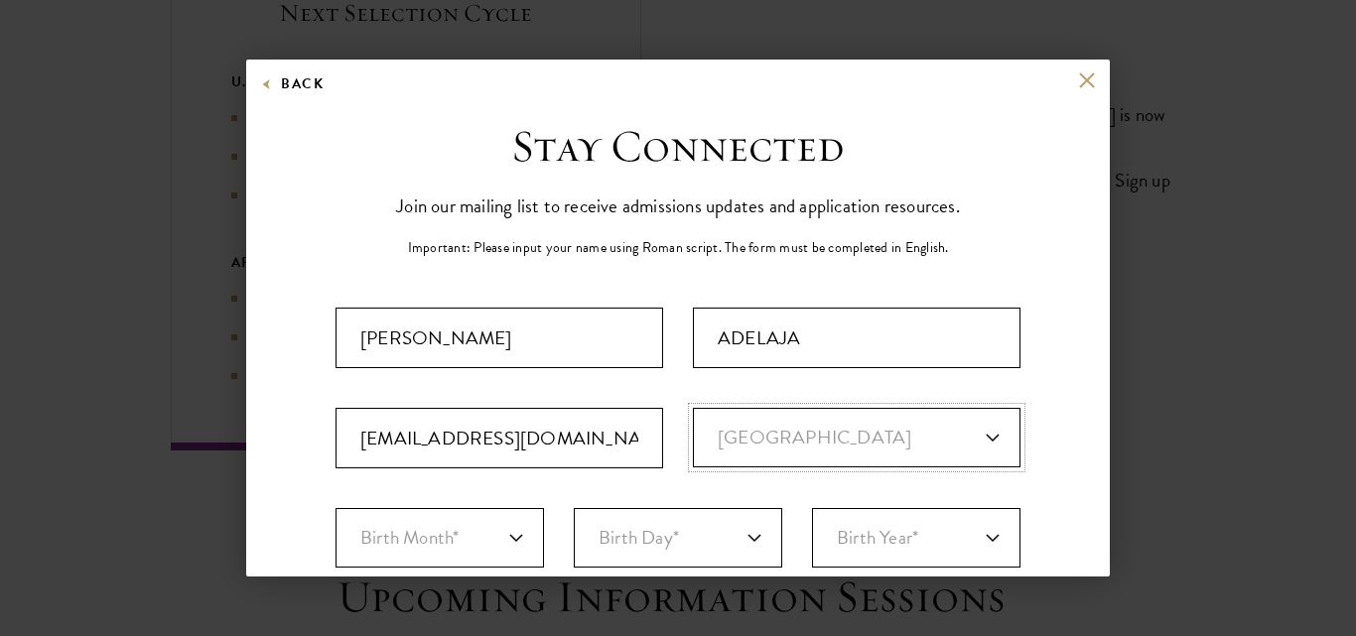
click at [693, 408] on select "Primary Citizenship* [GEOGRAPHIC_DATA] [DEMOGRAPHIC_DATA] [DEMOGRAPHIC_DATA] [D…" at bounding box center [857, 438] width 328 height 60
click at [489, 546] on select "Birth Month* January February March April May June July August September Octobe…" at bounding box center [439, 538] width 208 height 60
select select "07"
click at [335, 508] on select "Birth Month* January February March April May June July August September Octobe…" at bounding box center [439, 538] width 208 height 60
click at [644, 545] on select "Birth Day* 1 2 3 4 5 6 7 8 9 10 11 12 13 14 15 16 17 18 19 20 21 22 23 24 25 26…" at bounding box center [678, 538] width 208 height 60
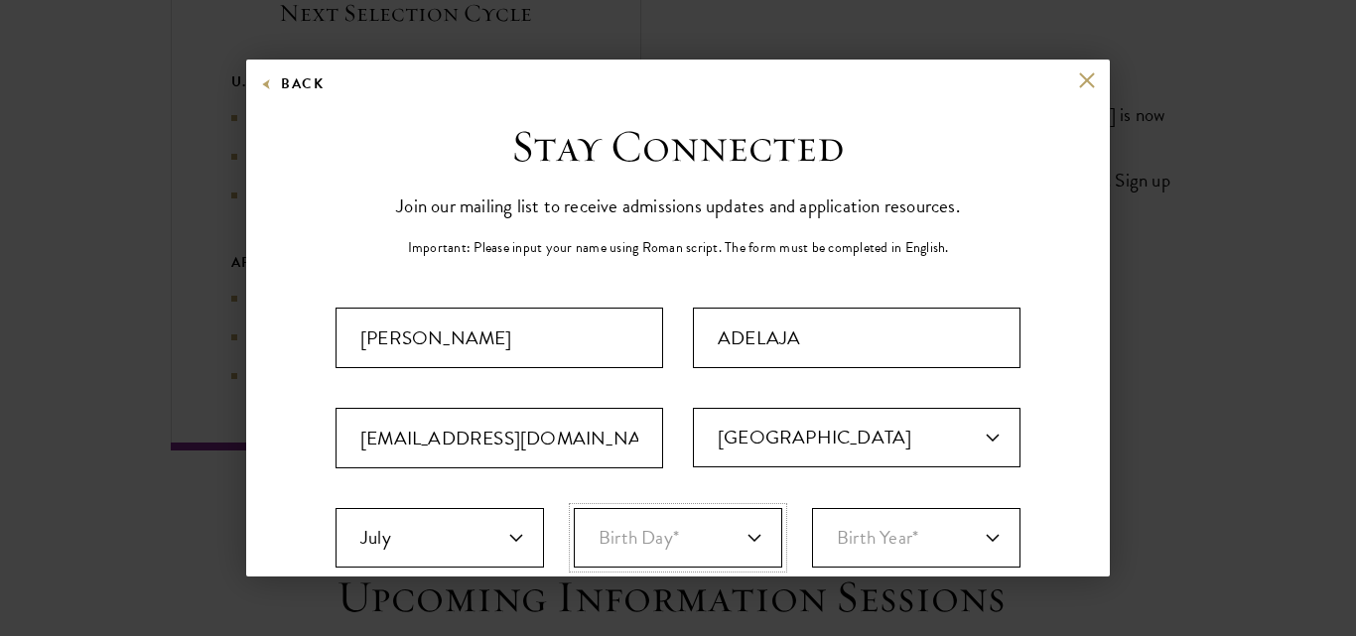
select select "07"
click at [574, 508] on select "Birth Day* 1 2 3 4 5 6 7 8 9 10 11 12 13 14 15 16 17 18 19 20 21 22 23 24 25 26…" at bounding box center [678, 538] width 208 height 60
click at [867, 524] on select "Birth Year* [DEMOGRAPHIC_DATA] [DEMOGRAPHIC_DATA] [DEMOGRAPHIC_DATA] [DEMOGRAPH…" at bounding box center [916, 538] width 208 height 60
select select "1977"
click at [812, 508] on select "Birth Year* [DEMOGRAPHIC_DATA] [DEMOGRAPHIC_DATA] [DEMOGRAPHIC_DATA] [DEMOGRAPH…" at bounding box center [916, 538] width 208 height 60
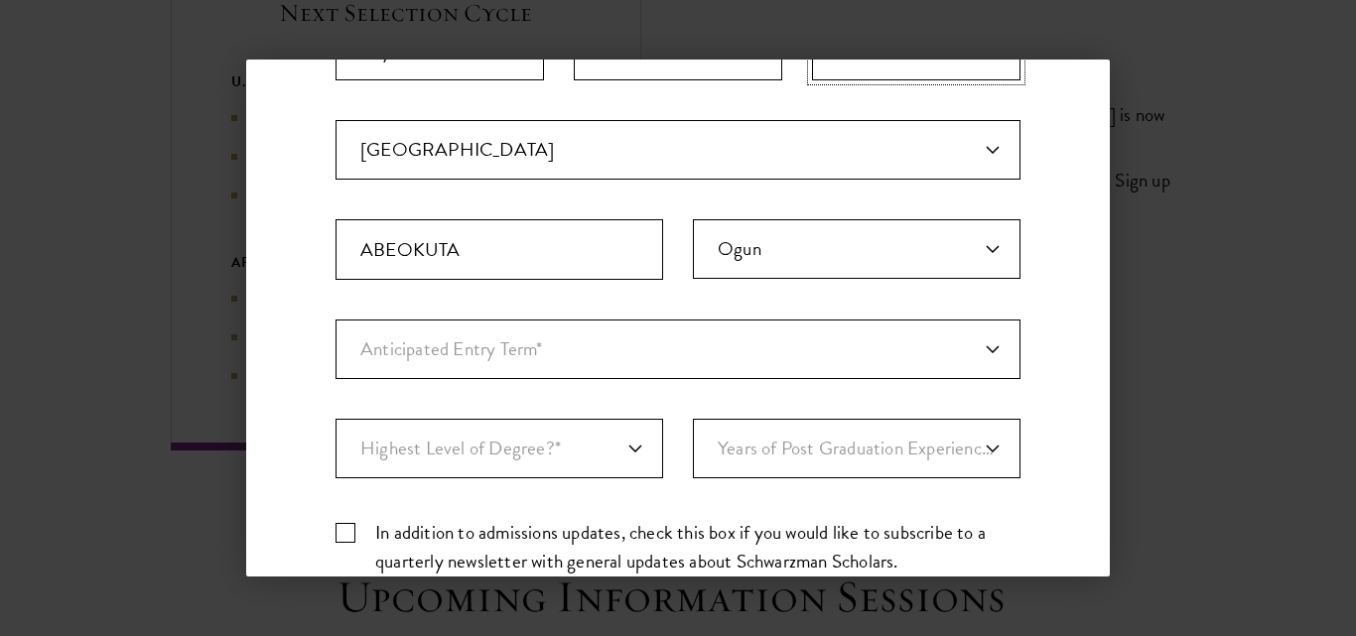
scroll to position [490, 0]
click at [810, 358] on select "Anticipated Entry Term* [DATE] (Application opens [DATE]) Just Exploring" at bounding box center [677, 347] width 685 height 60
click at [335, 317] on select "Anticipated Entry Term* [DATE] (Application opens [DATE]) Just Exploring" at bounding box center [677, 347] width 685 height 60
click at [601, 448] on select "Highest Level of Degree?* PHD Bachelor's Master's Current Undergraduate Student" at bounding box center [499, 446] width 328 height 60
select select "baef124f-e103-44b1-8ca6-5d0669438e44"
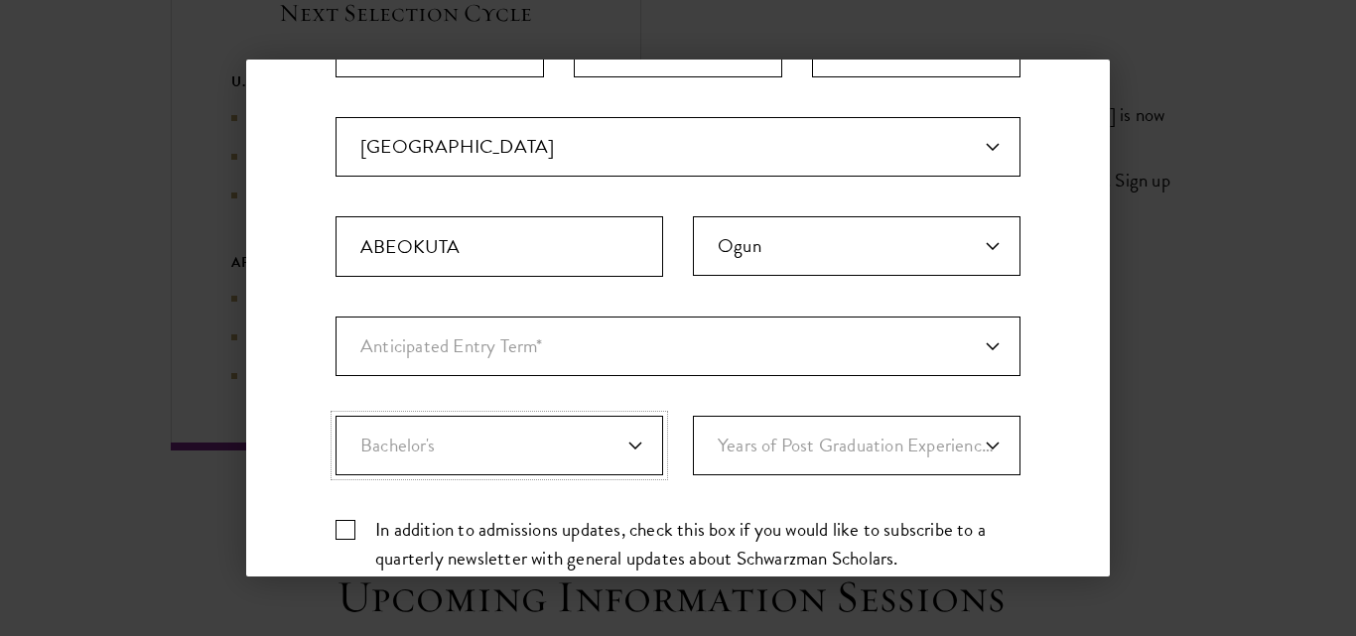
click at [335, 416] on select "Highest Level of Degree?* PHD Bachelor's Master's Current Undergraduate Student" at bounding box center [499, 446] width 328 height 60
click at [799, 454] on select "Years of Post Graduation Experience?* 1 2 3 4 5 6 7 8 9 10" at bounding box center [857, 446] width 328 height 60
select select "10"
click at [693, 416] on select "Years of Post Graduation Experience?* 1 2 3 4 5 6 7 8 9 10" at bounding box center [857, 446] width 328 height 60
click at [347, 529] on label "In addition to admissions updates, check this box if you would like to subscrib…" at bounding box center [677, 544] width 685 height 58
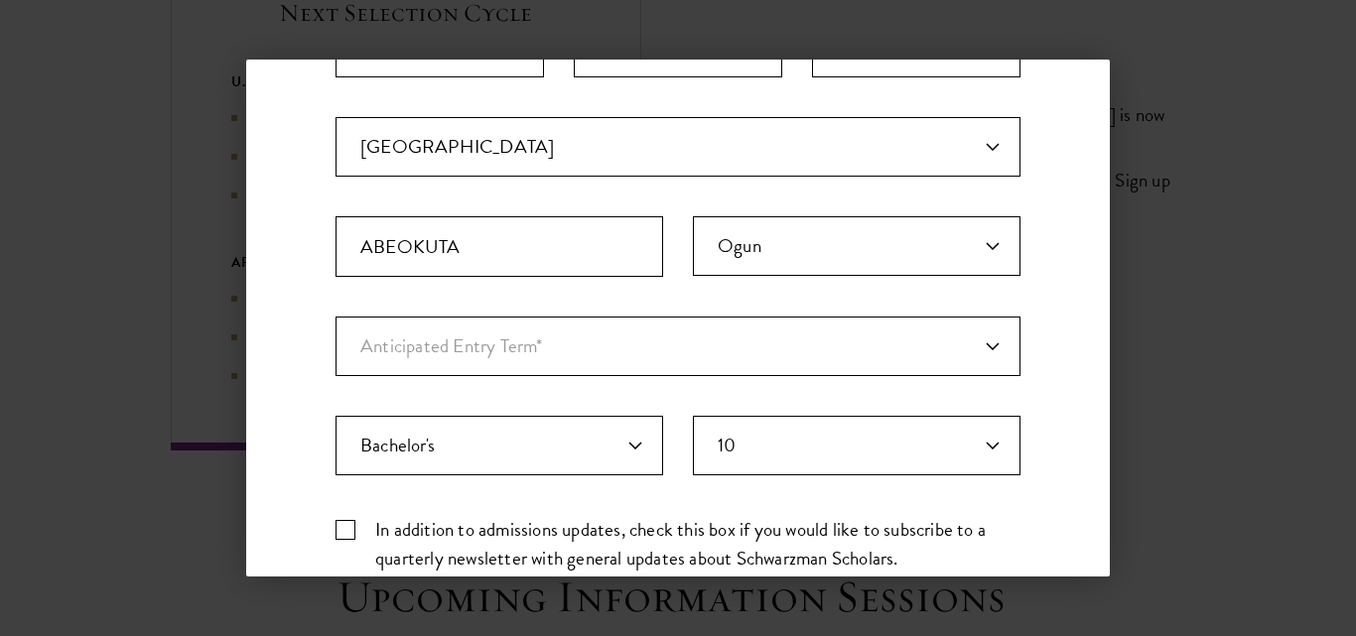
click at [347, 528] on input "In addition to admissions updates, check this box if you would like to subscrib…" at bounding box center [677, 521] width 685 height 13
checkbox input "true"
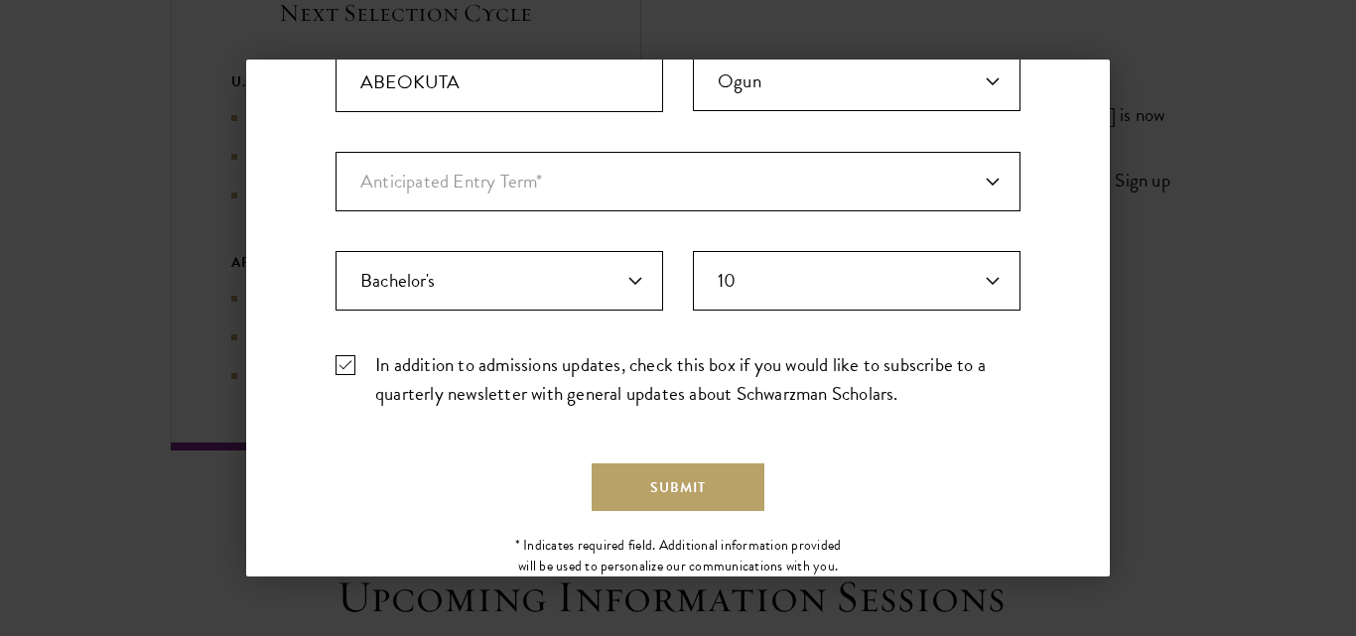
scroll to position [714, 0]
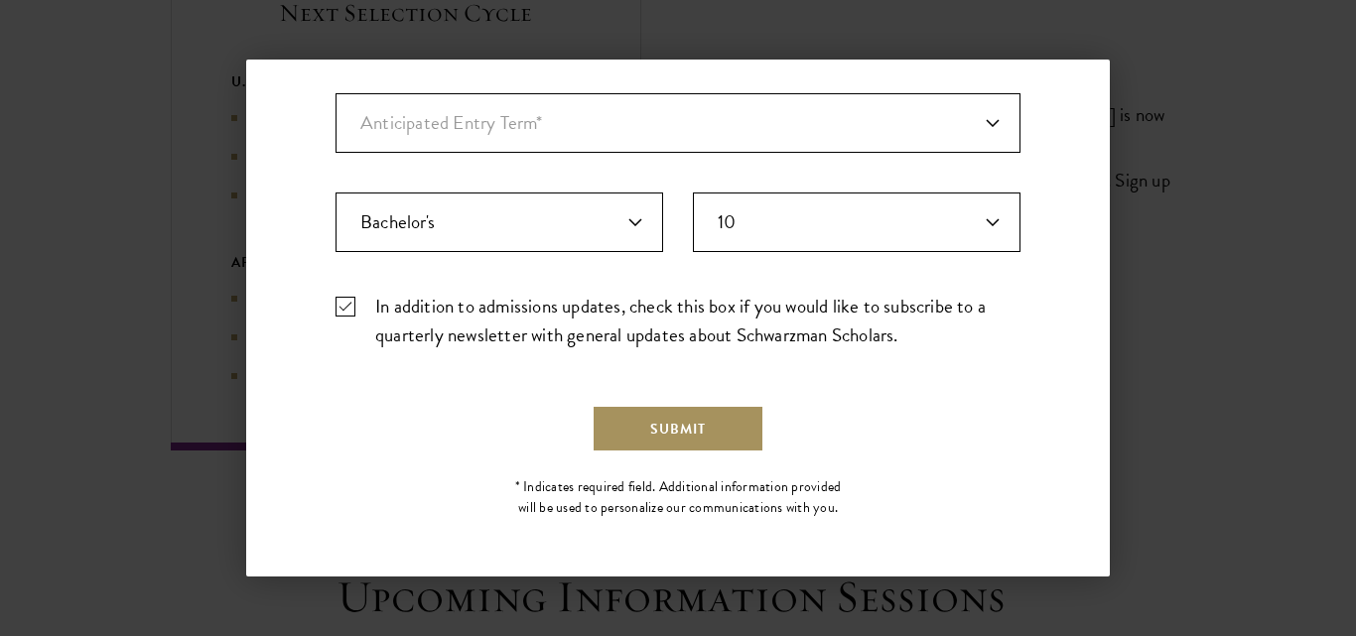
click at [684, 427] on button "Submit" at bounding box center [678, 429] width 173 height 48
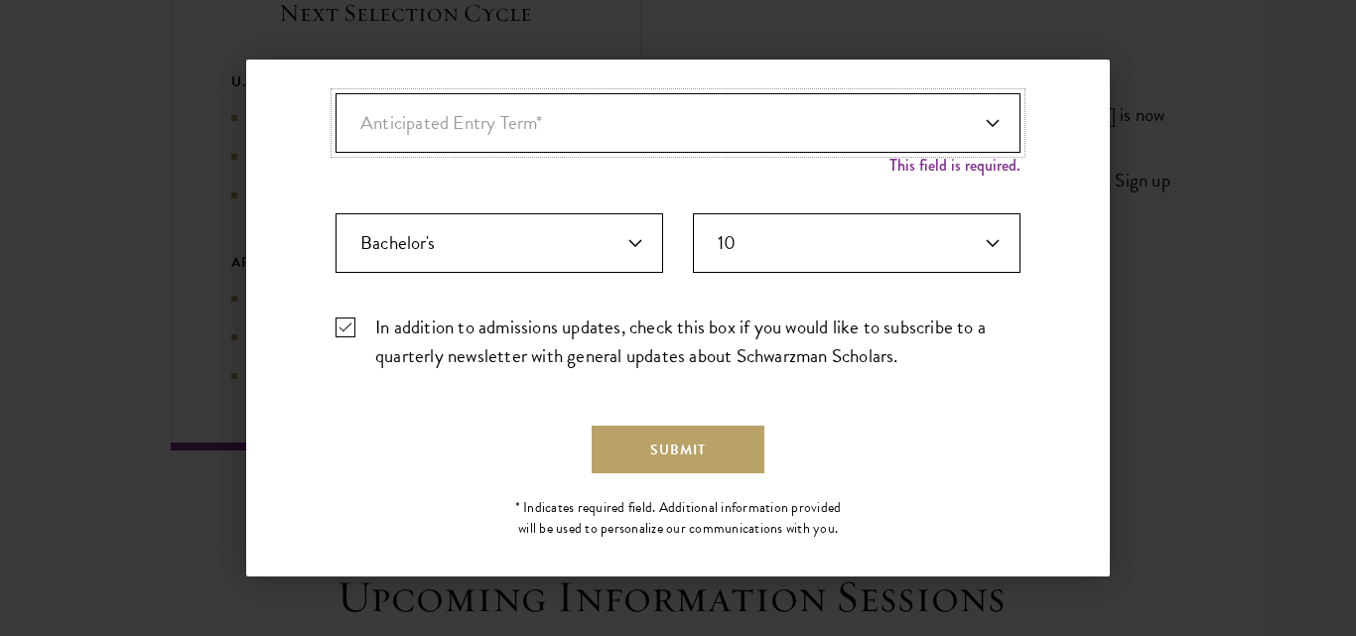
click at [770, 128] on select "Anticipated Entry Term* [DATE] (Application opens [DATE]) Just Exploring" at bounding box center [677, 123] width 685 height 60
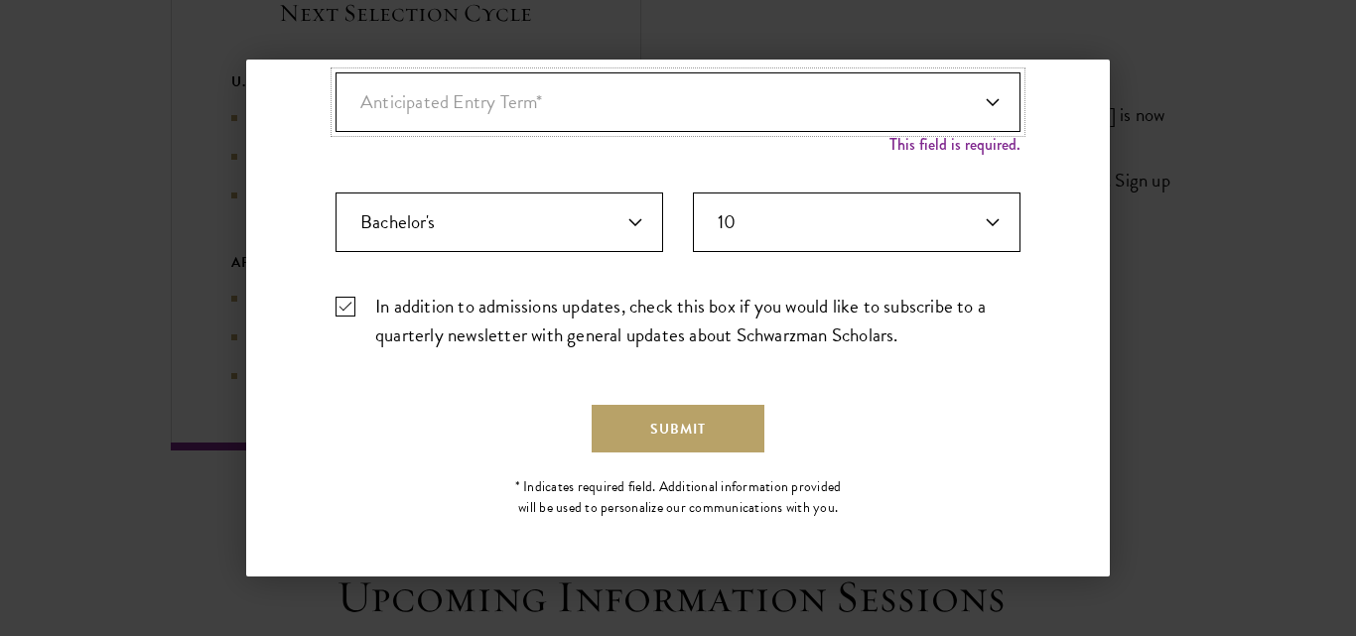
click at [768, 105] on select "Anticipated Entry Term* [DATE] (Application opens [DATE]) Just Exploring" at bounding box center [677, 102] width 685 height 60
select select "a6790467-ebe7-4045-a56a-66c1cae98076"
click at [335, 93] on select "Anticipated Entry Term* [DATE] (Application opens [DATE]) Just Exploring" at bounding box center [677, 102] width 685 height 60
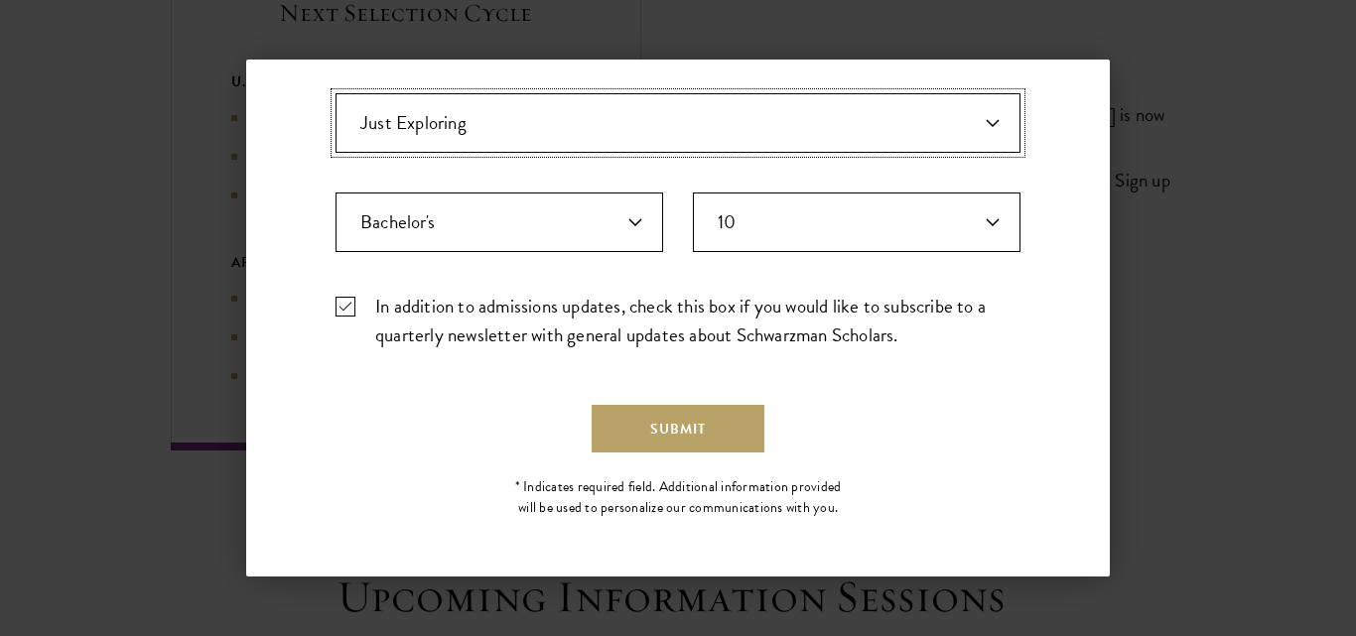
scroll to position [714, 0]
click at [687, 428] on button "Submit" at bounding box center [678, 429] width 173 height 48
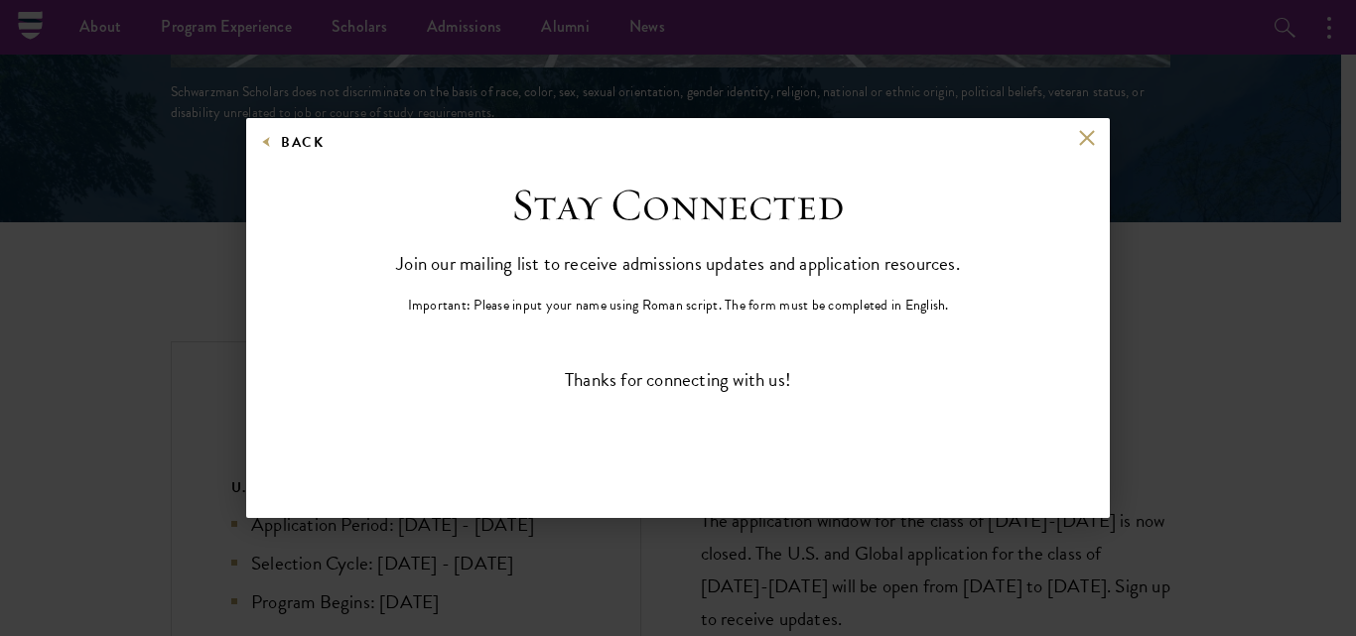
scroll to position [0, 0]
click at [1089, 126] on div "Back Stay Connected Please select what best describes you: Prospective Applican…" at bounding box center [677, 318] width 863 height 401
